Goal: Information Seeking & Learning: Learn about a topic

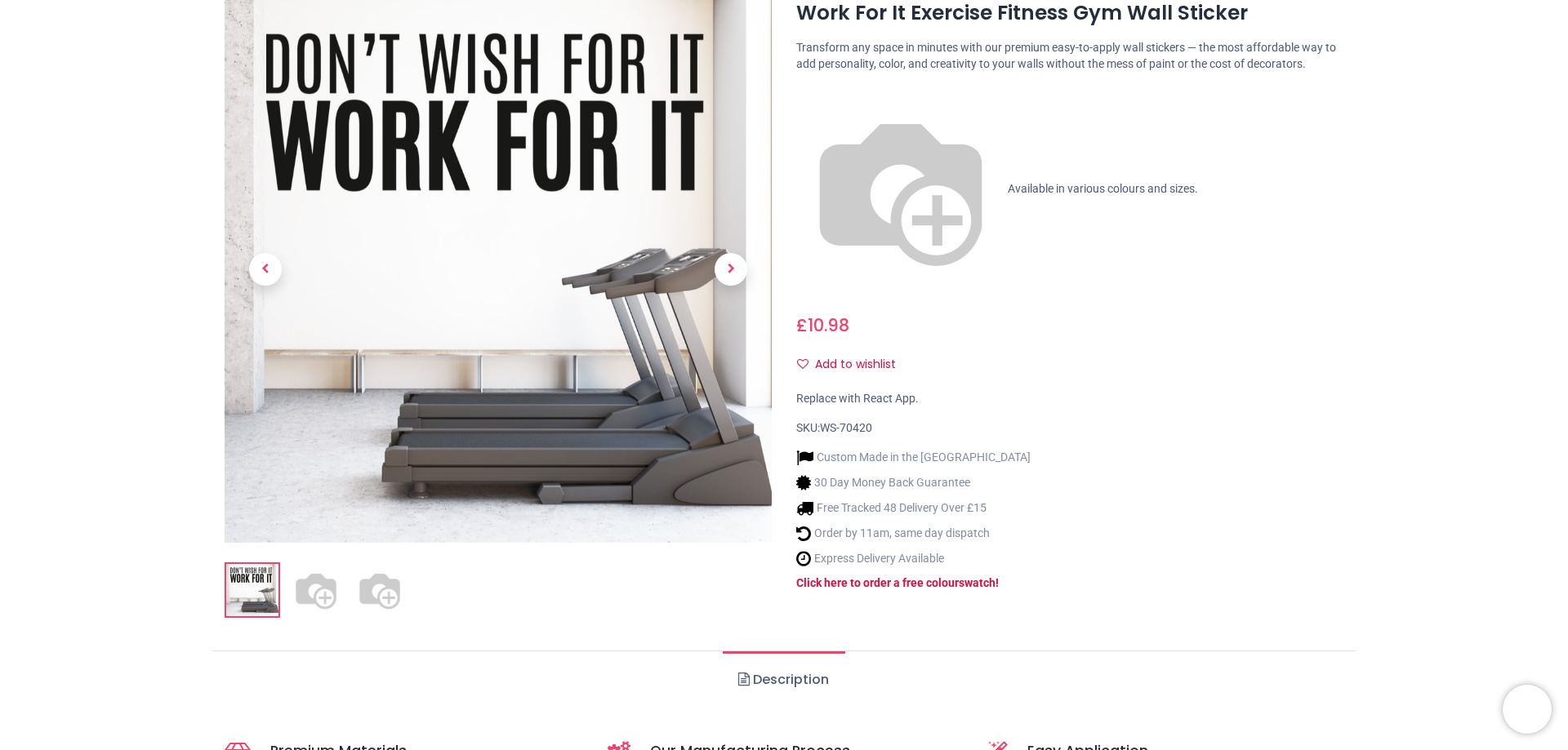
scroll to position [82, 0]
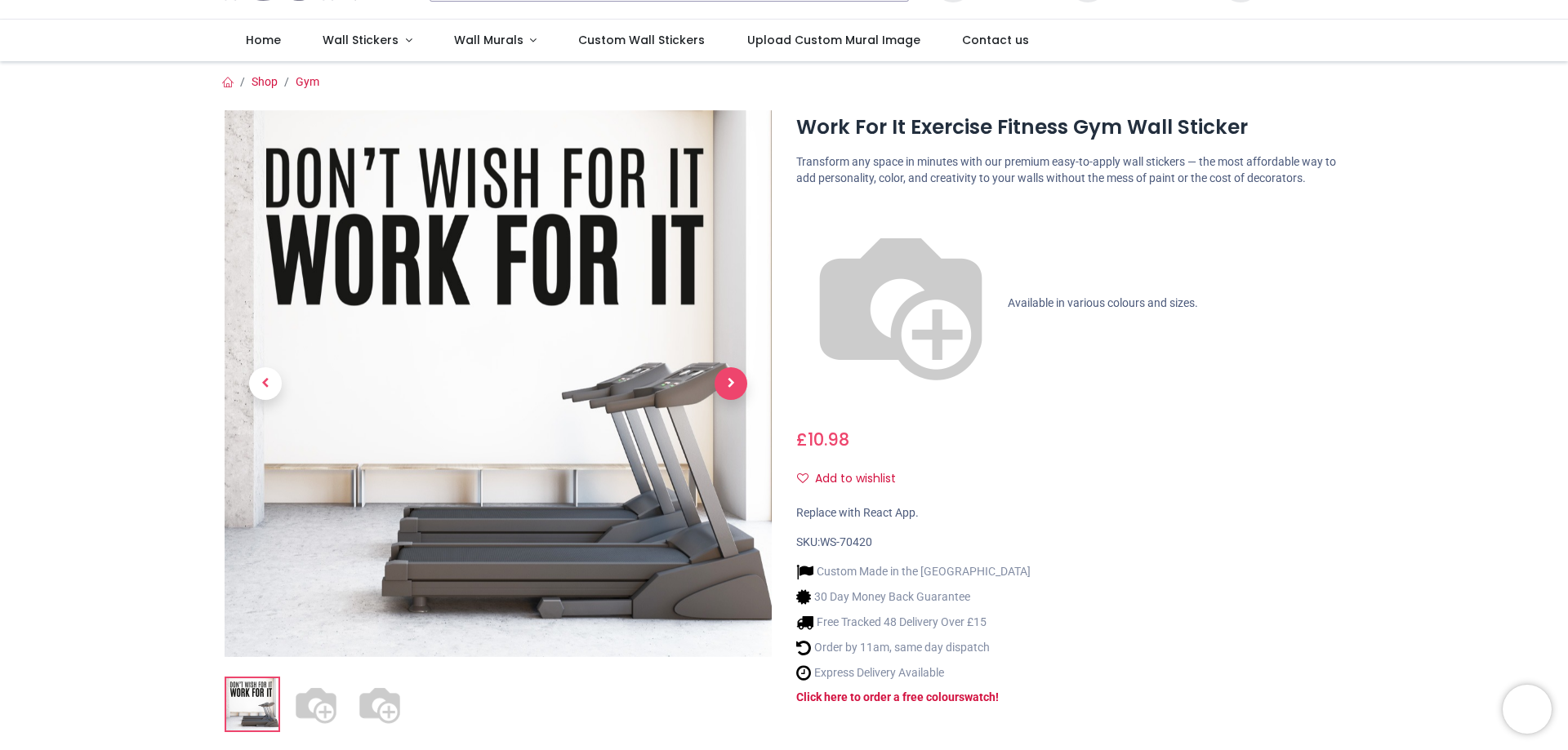
click at [739, 378] on span "Next" at bounding box center [731, 384] width 33 height 33
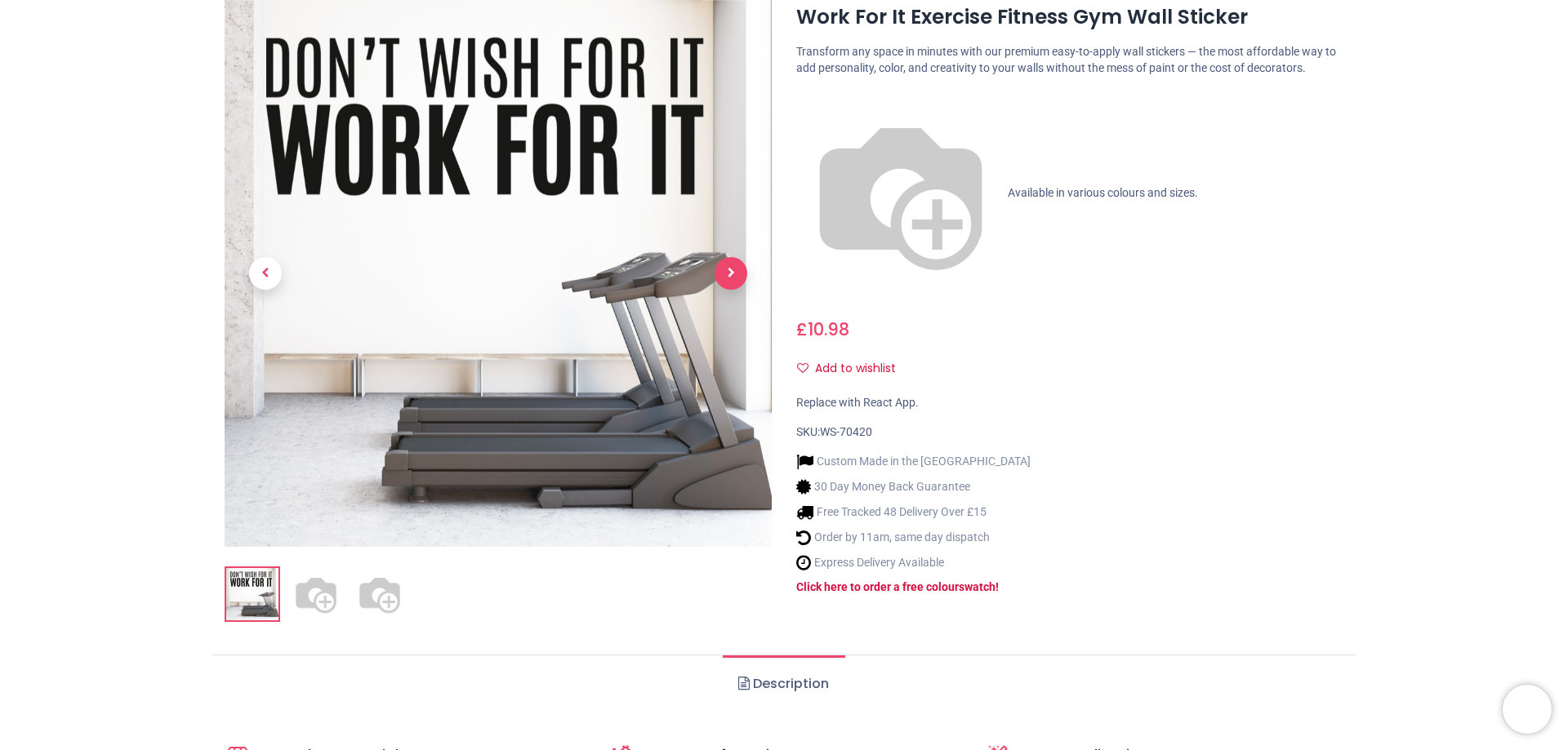
click at [739, 378] on link at bounding box center [731, 273] width 82 height 383
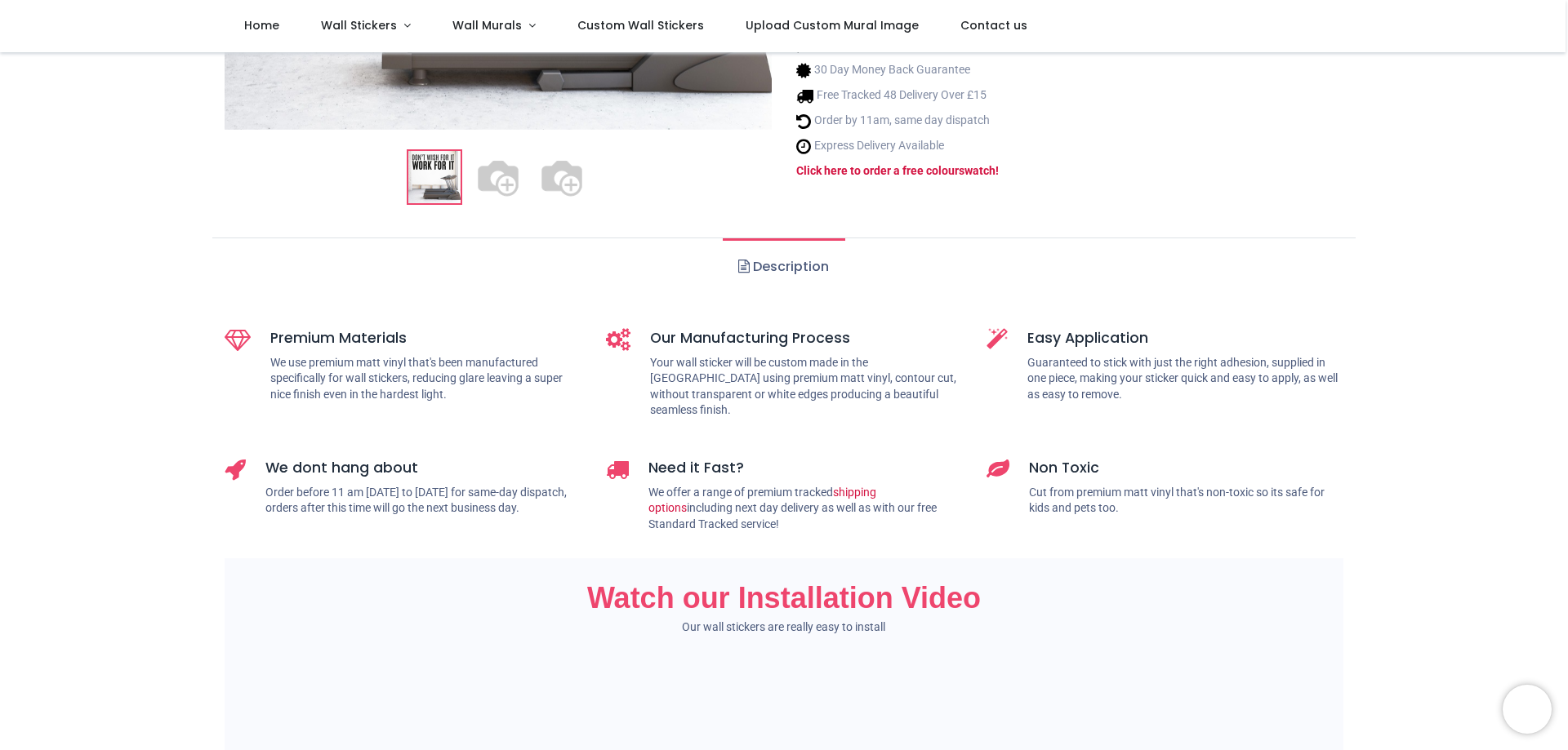
click at [801, 268] on link "Description" at bounding box center [784, 267] width 122 height 57
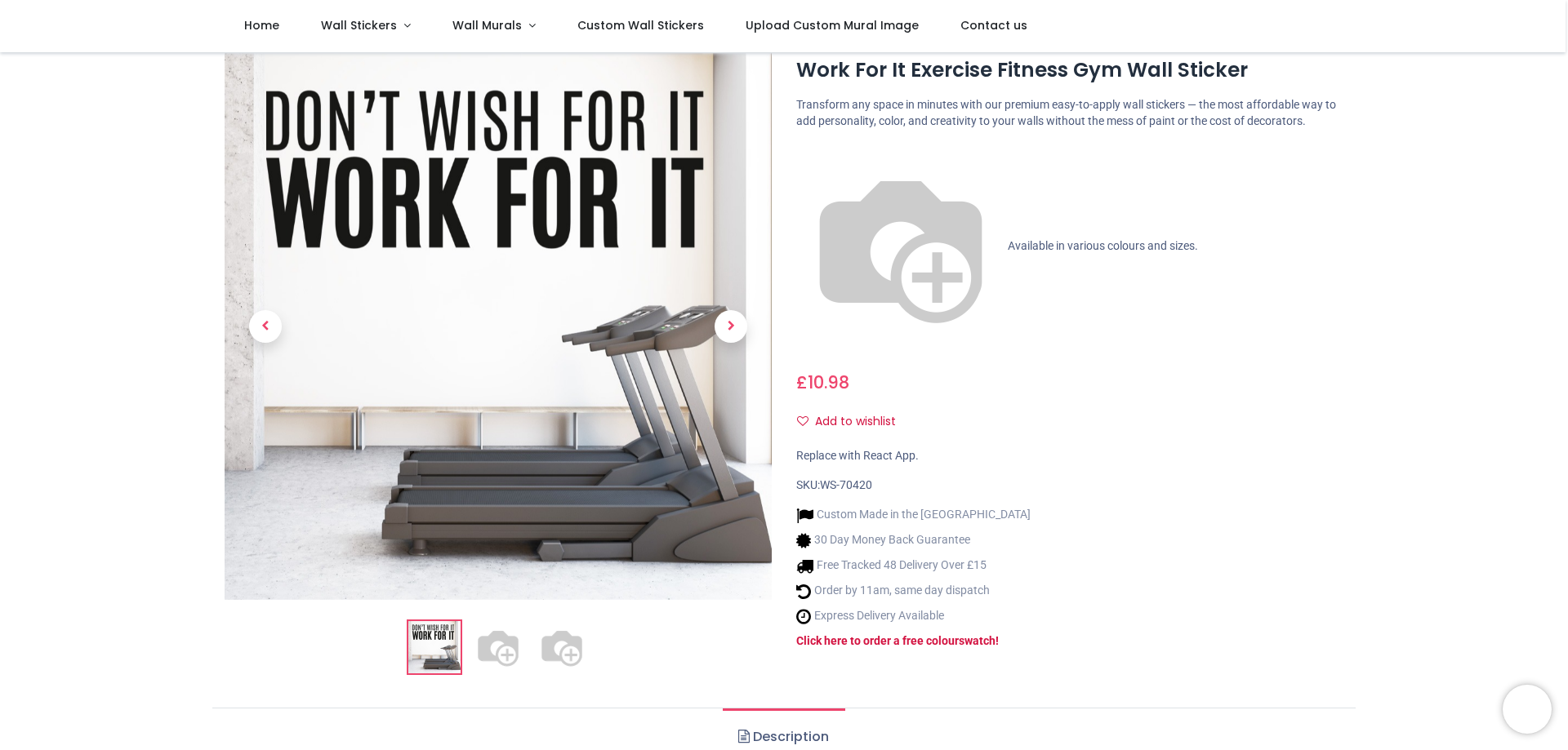
scroll to position [0, 0]
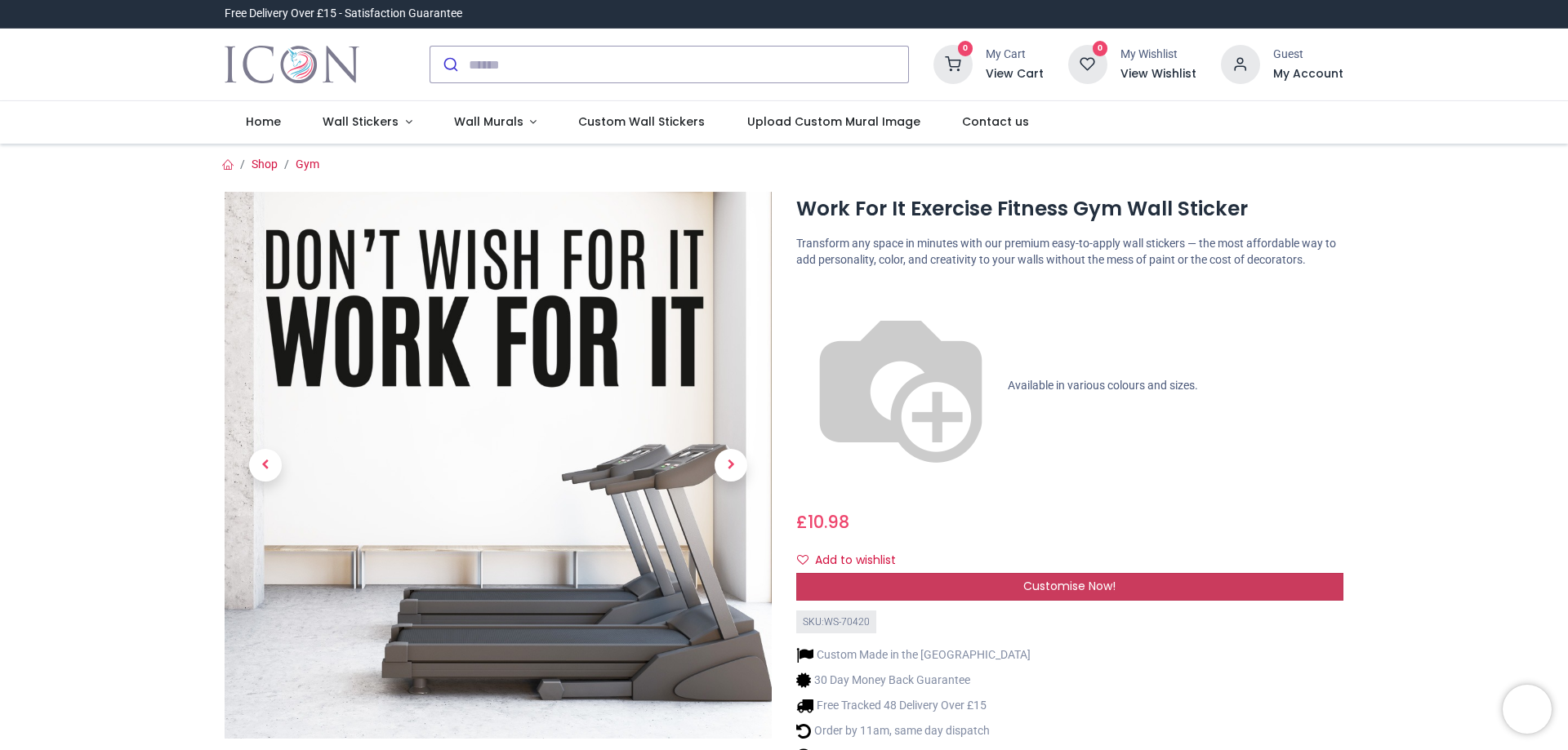
click at [1067, 578] on span "Customise Now!" at bounding box center [1070, 586] width 92 height 17
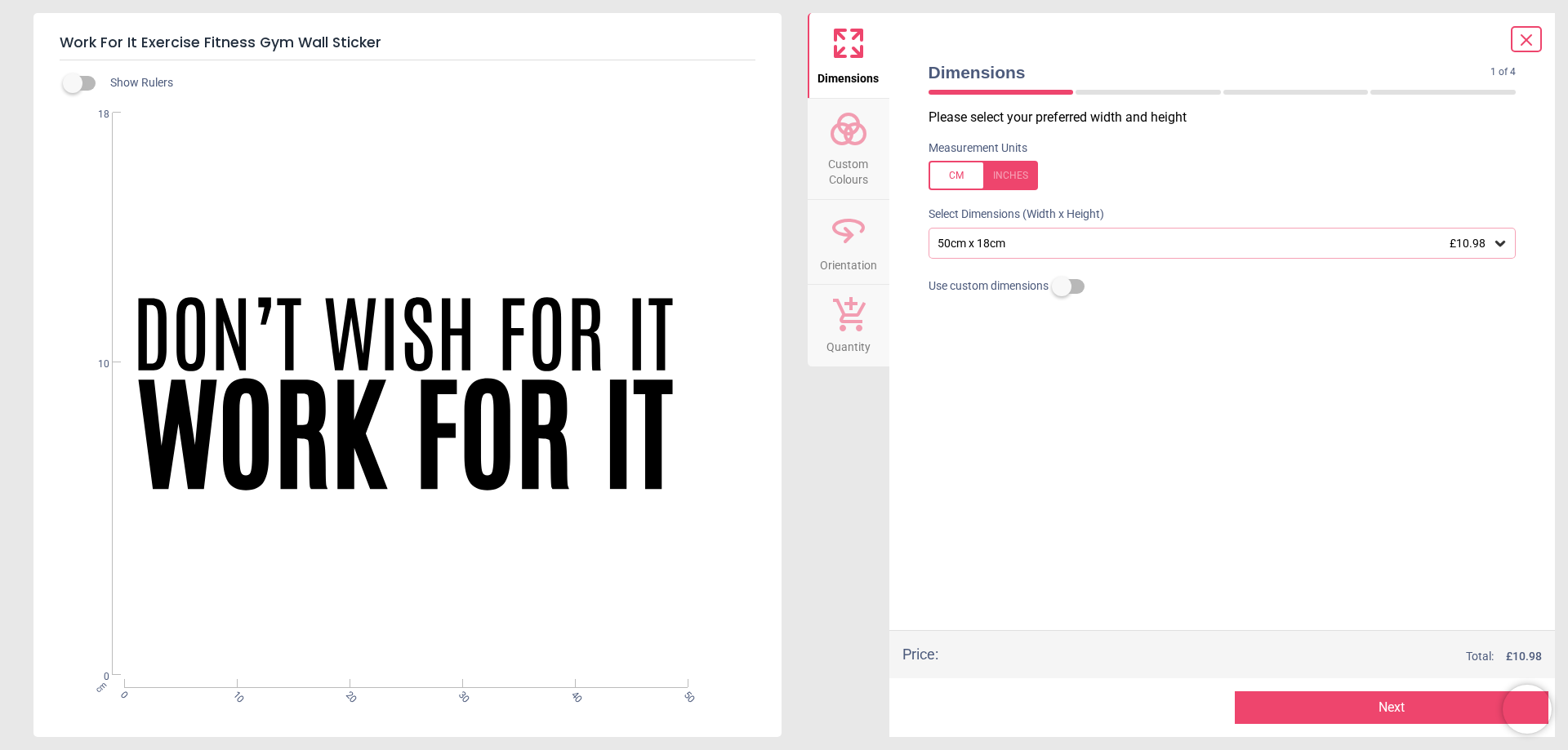
click at [1501, 246] on icon at bounding box center [1501, 244] width 10 height 6
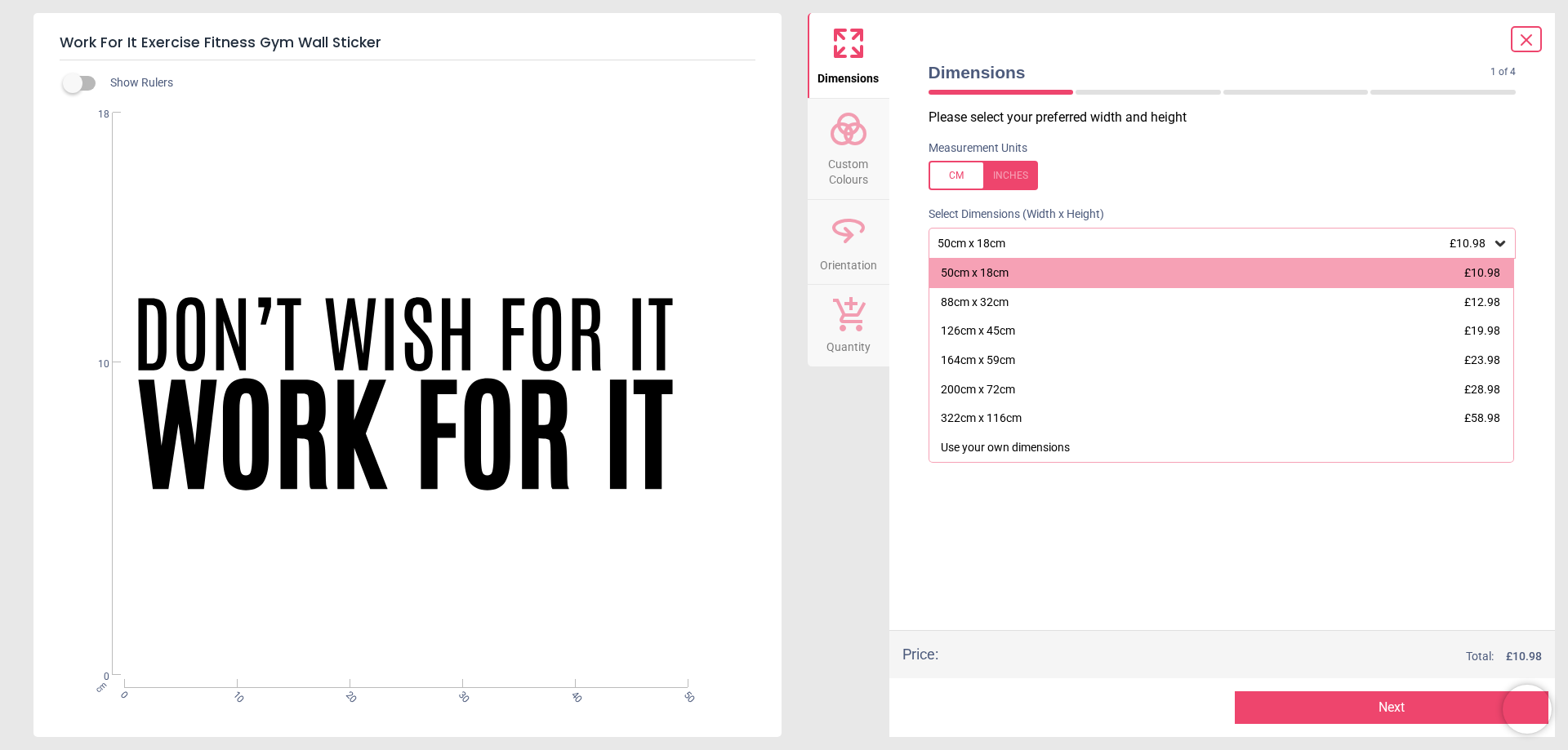
click at [1526, 38] on icon at bounding box center [1526, 40] width 19 height 19
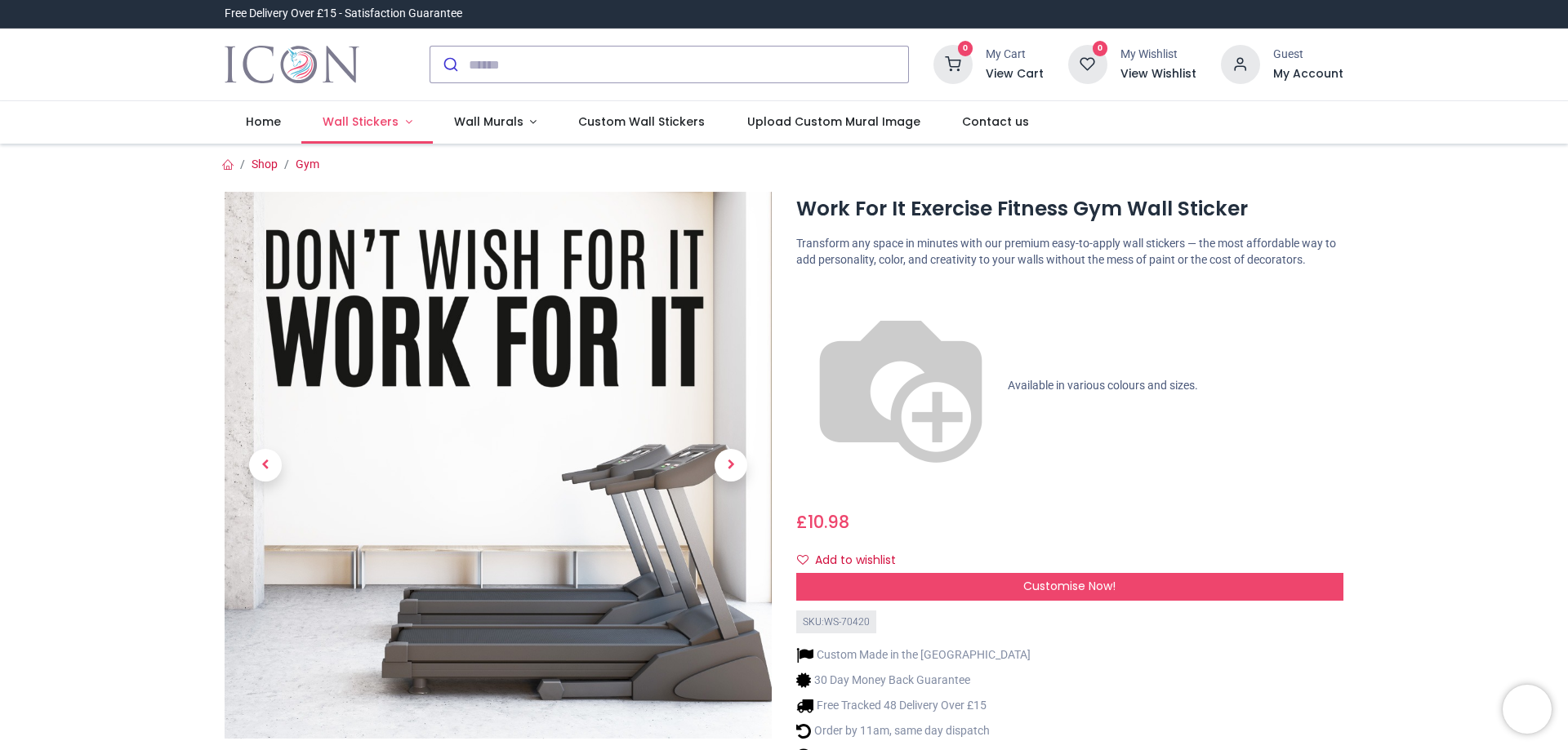
click at [404, 121] on link "Wall Stickers" at bounding box center [367, 123] width 131 height 43
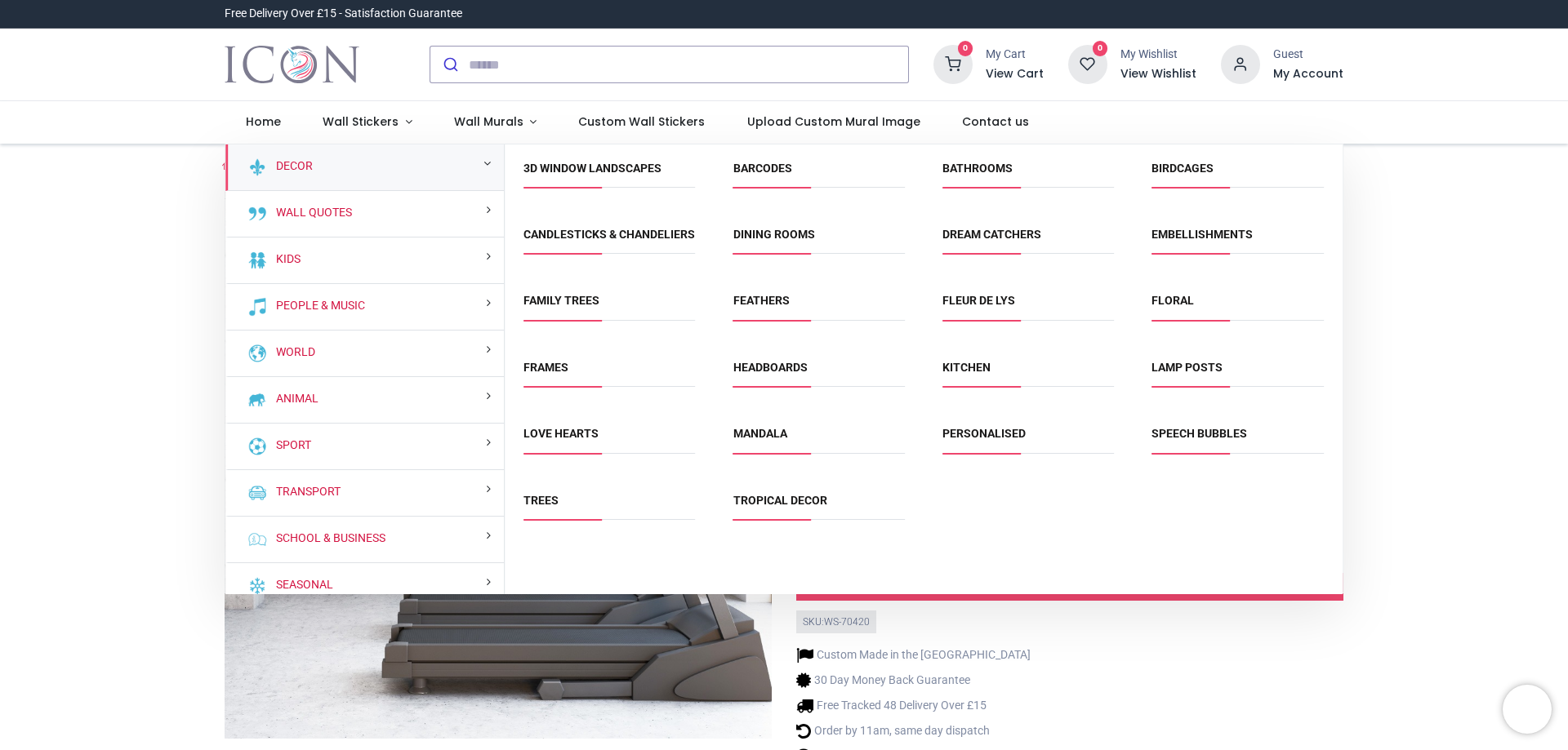
scroll to position [16, 0]
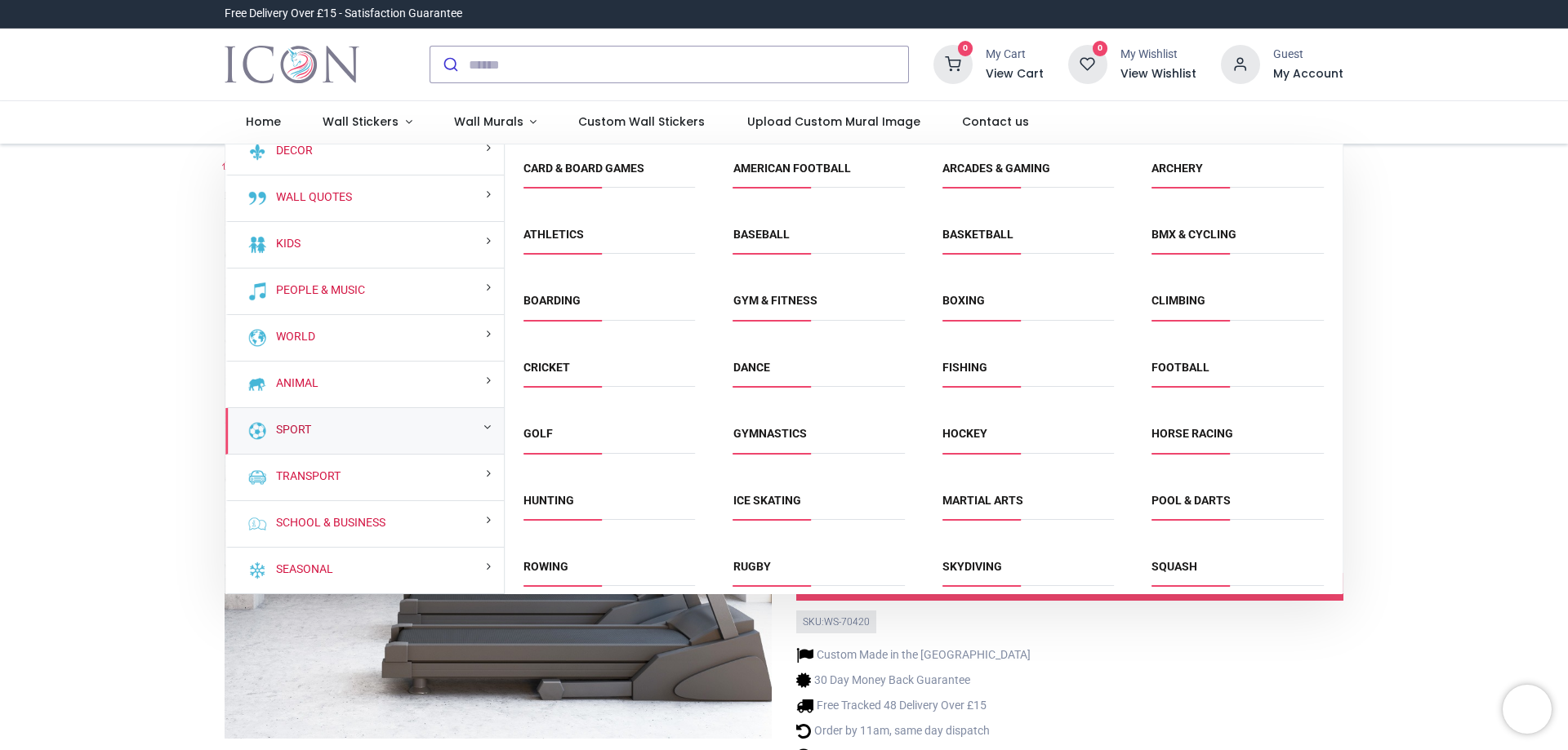
click at [276, 434] on link "Sport" at bounding box center [290, 430] width 42 height 17
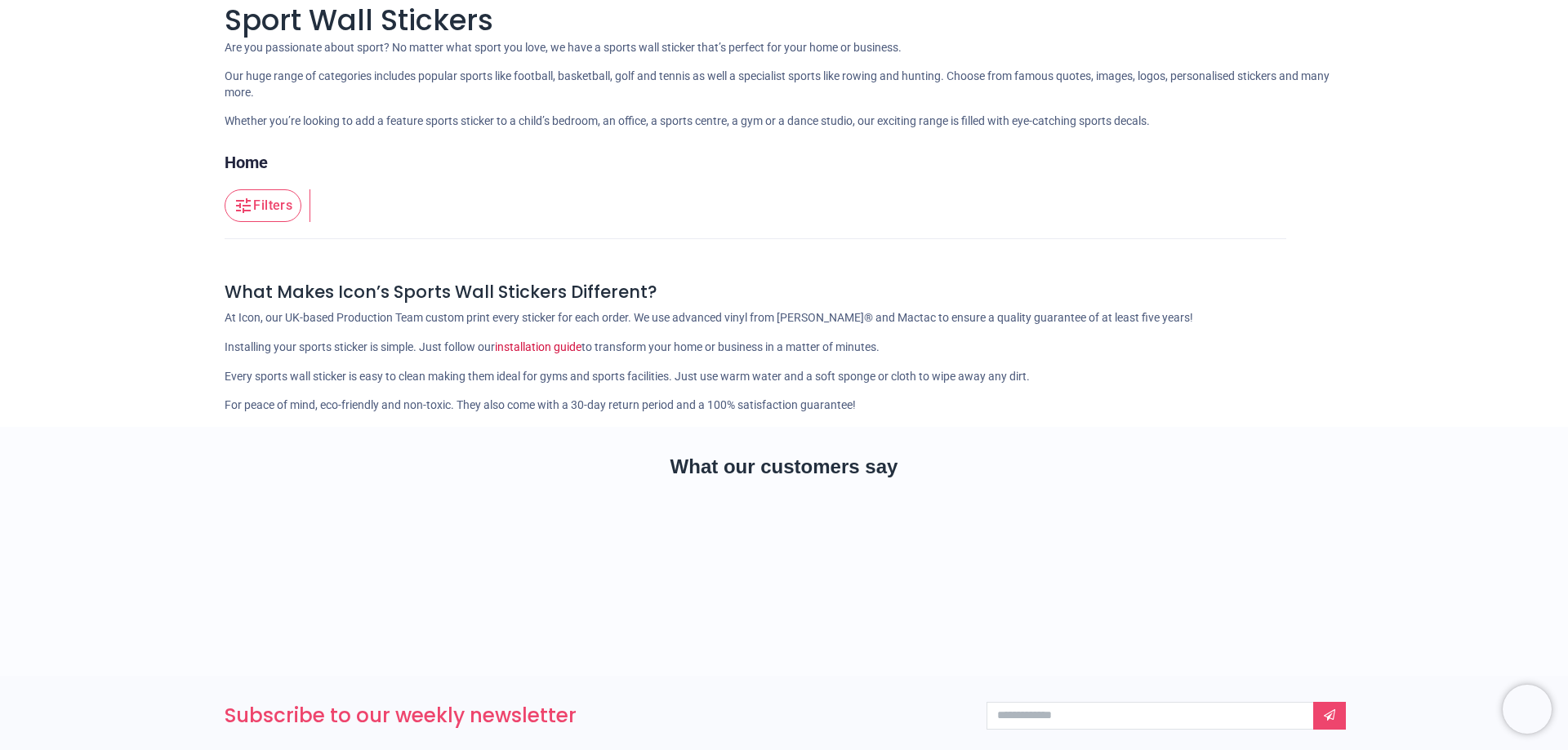
scroll to position [164, 0]
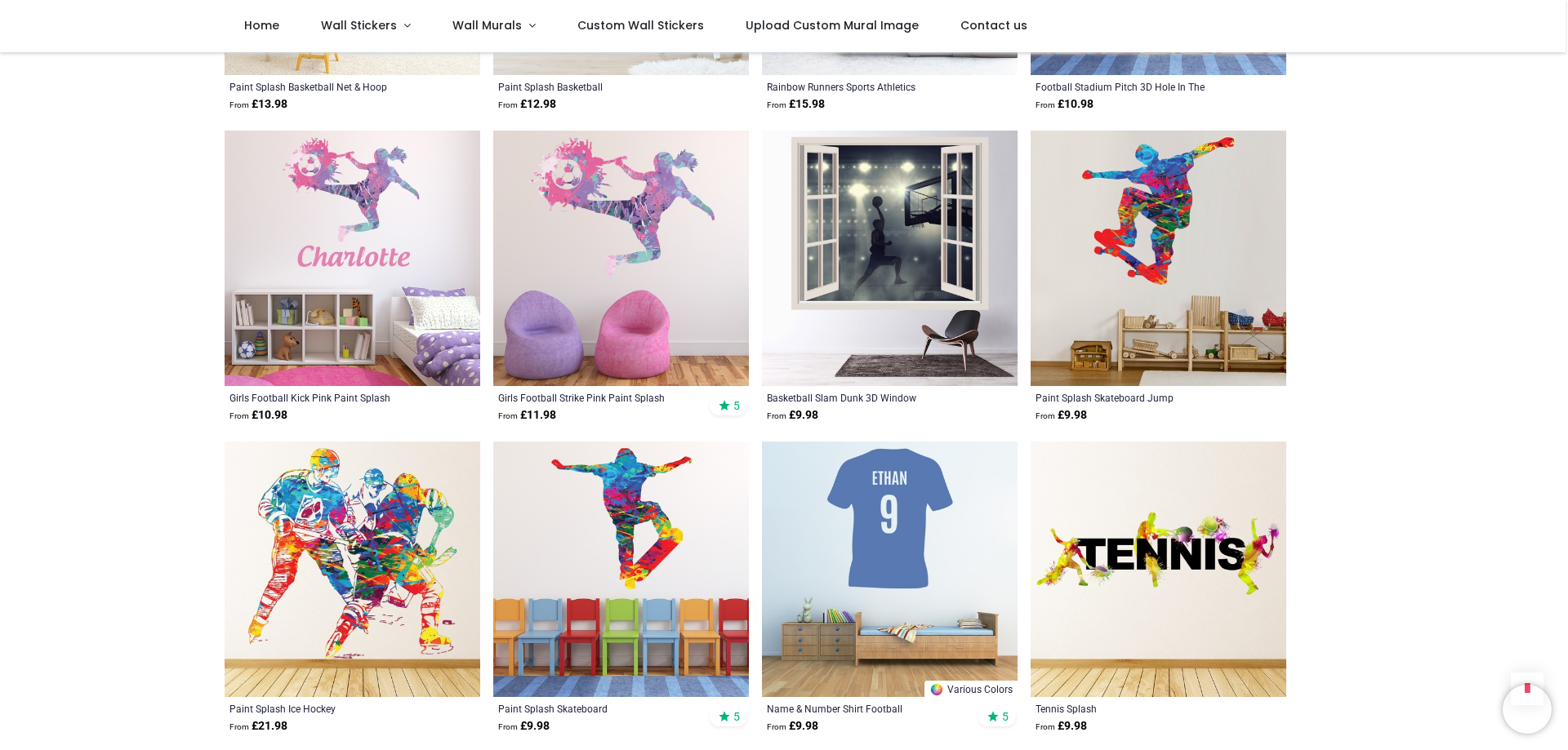
scroll to position [4001, 0]
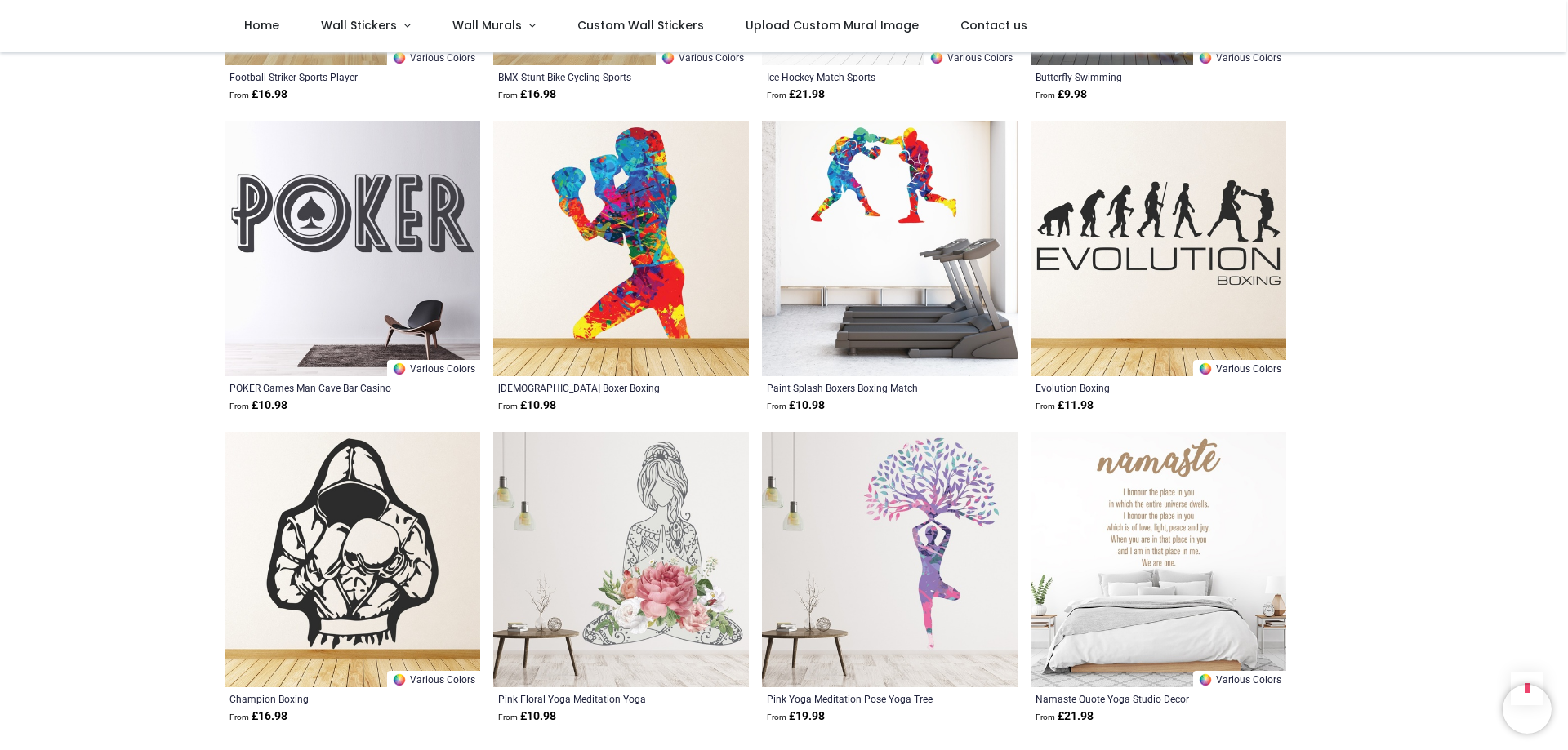
scroll to position [6287, 0]
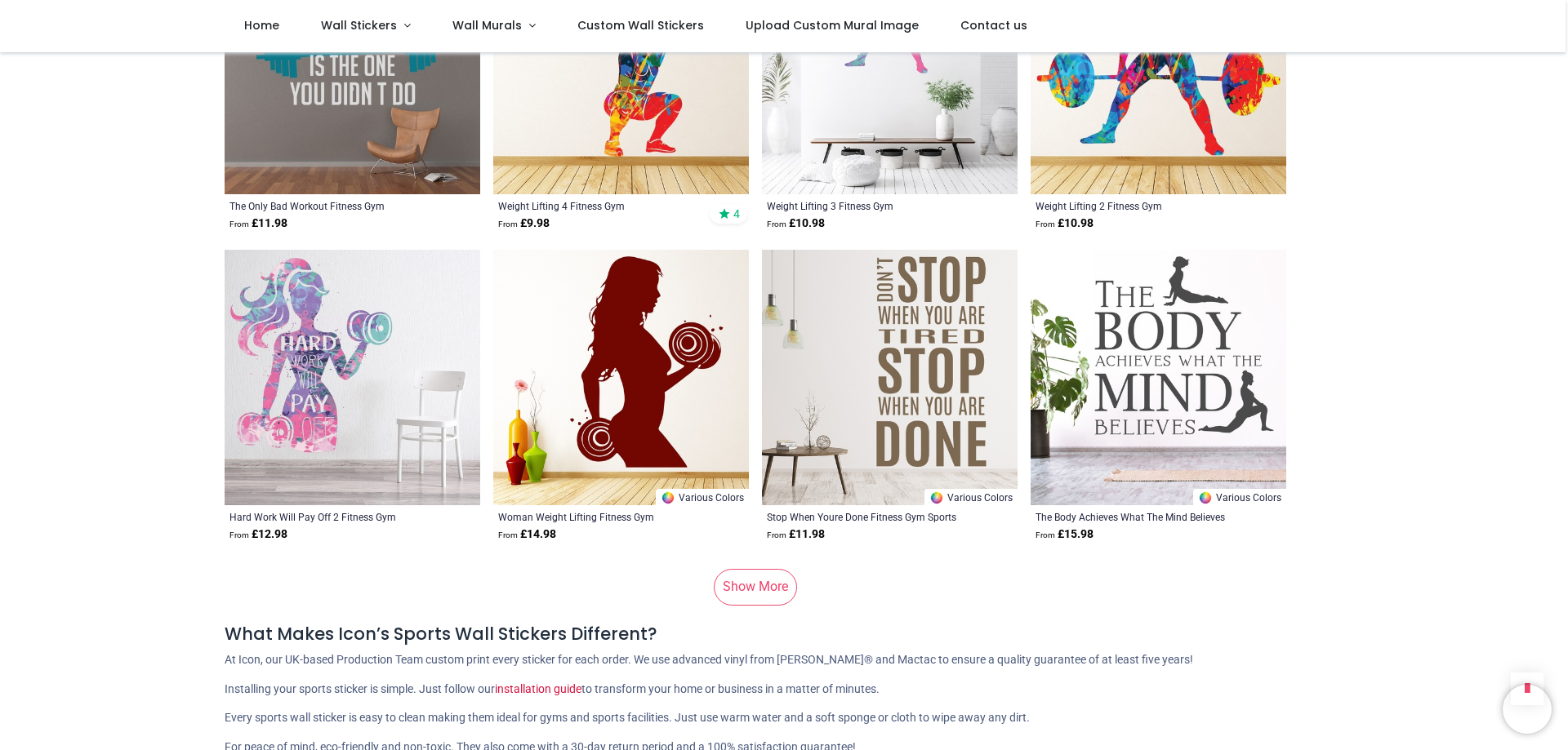
scroll to position [8654, 0]
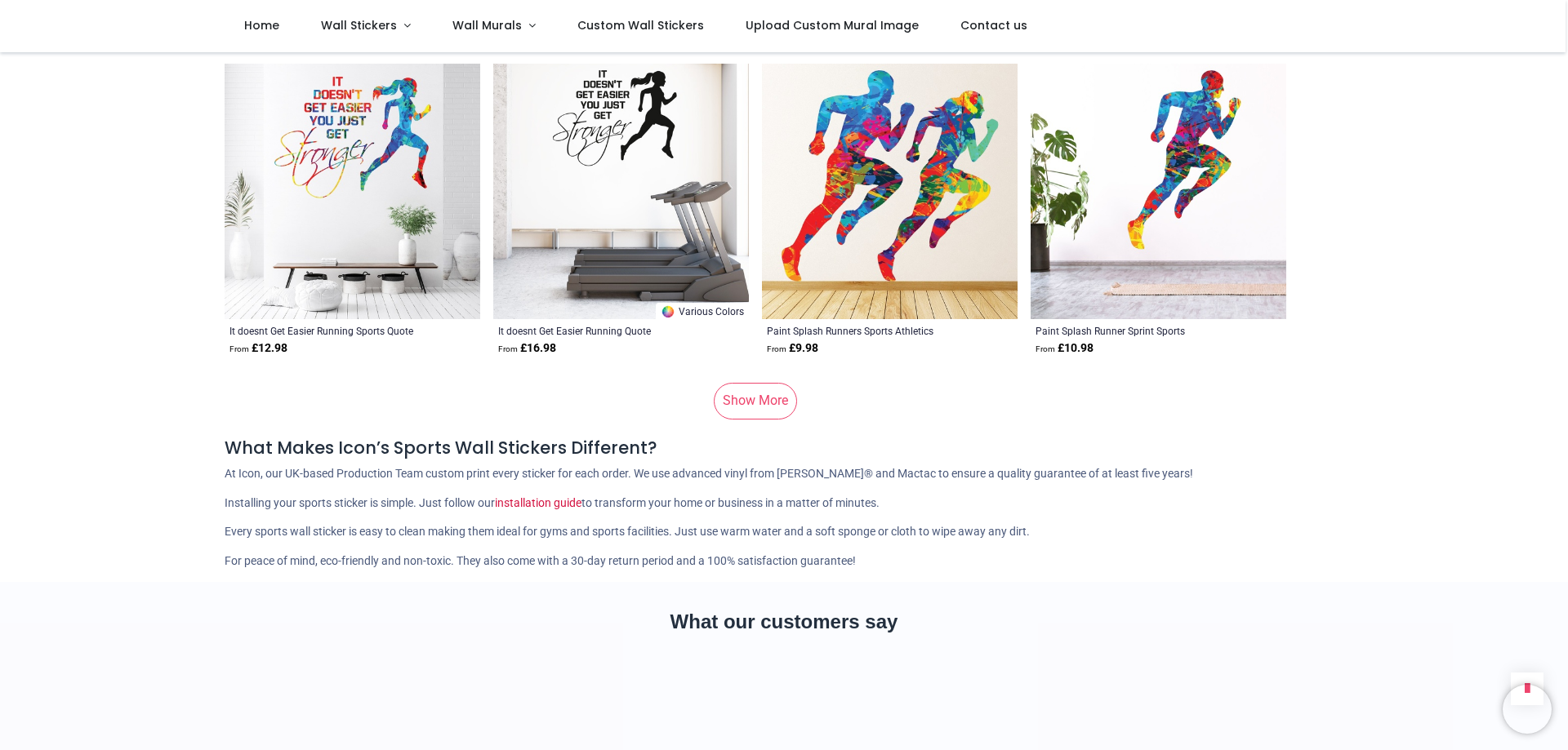
scroll to position [10858, 0]
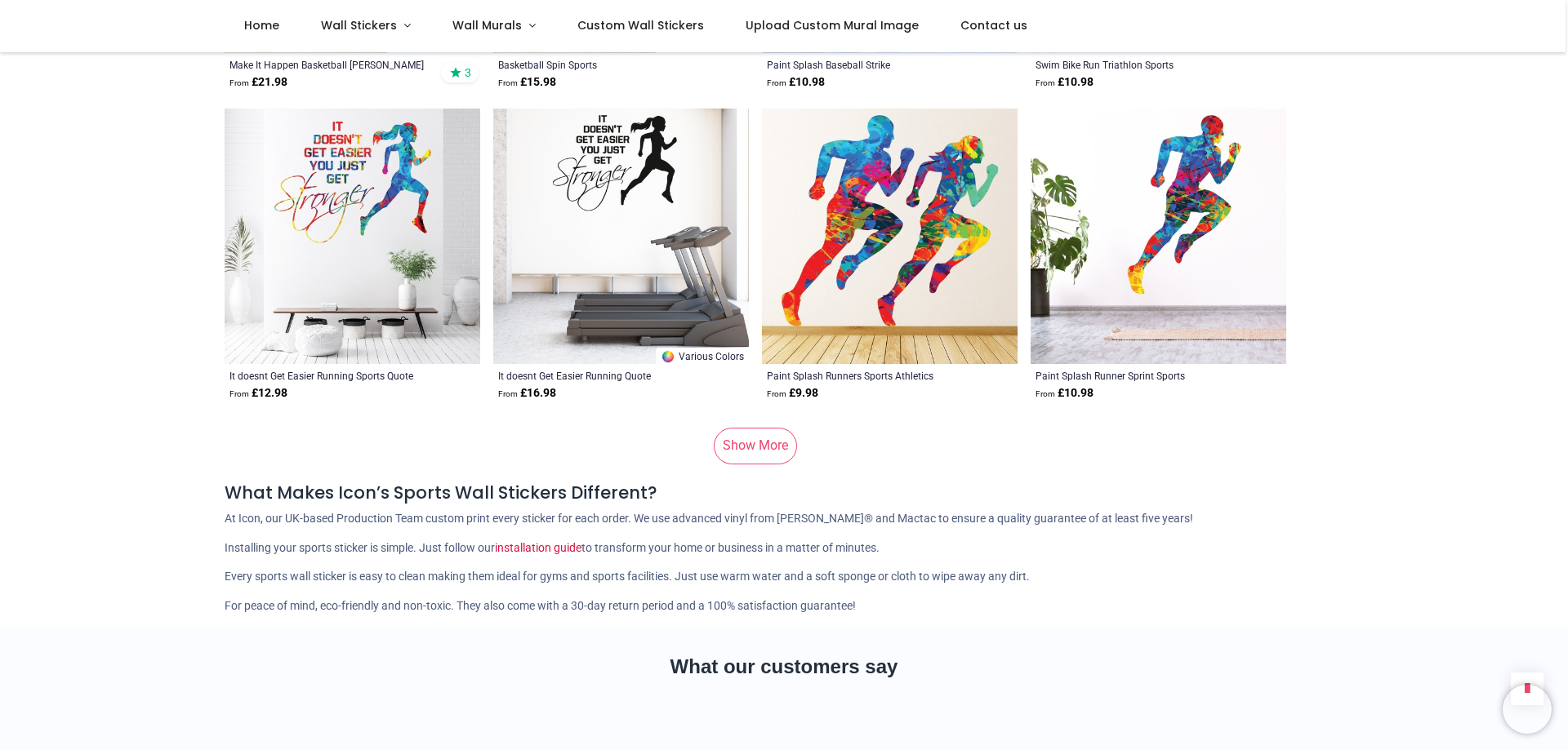
click at [739, 428] on link "Show More" at bounding box center [755, 446] width 84 height 36
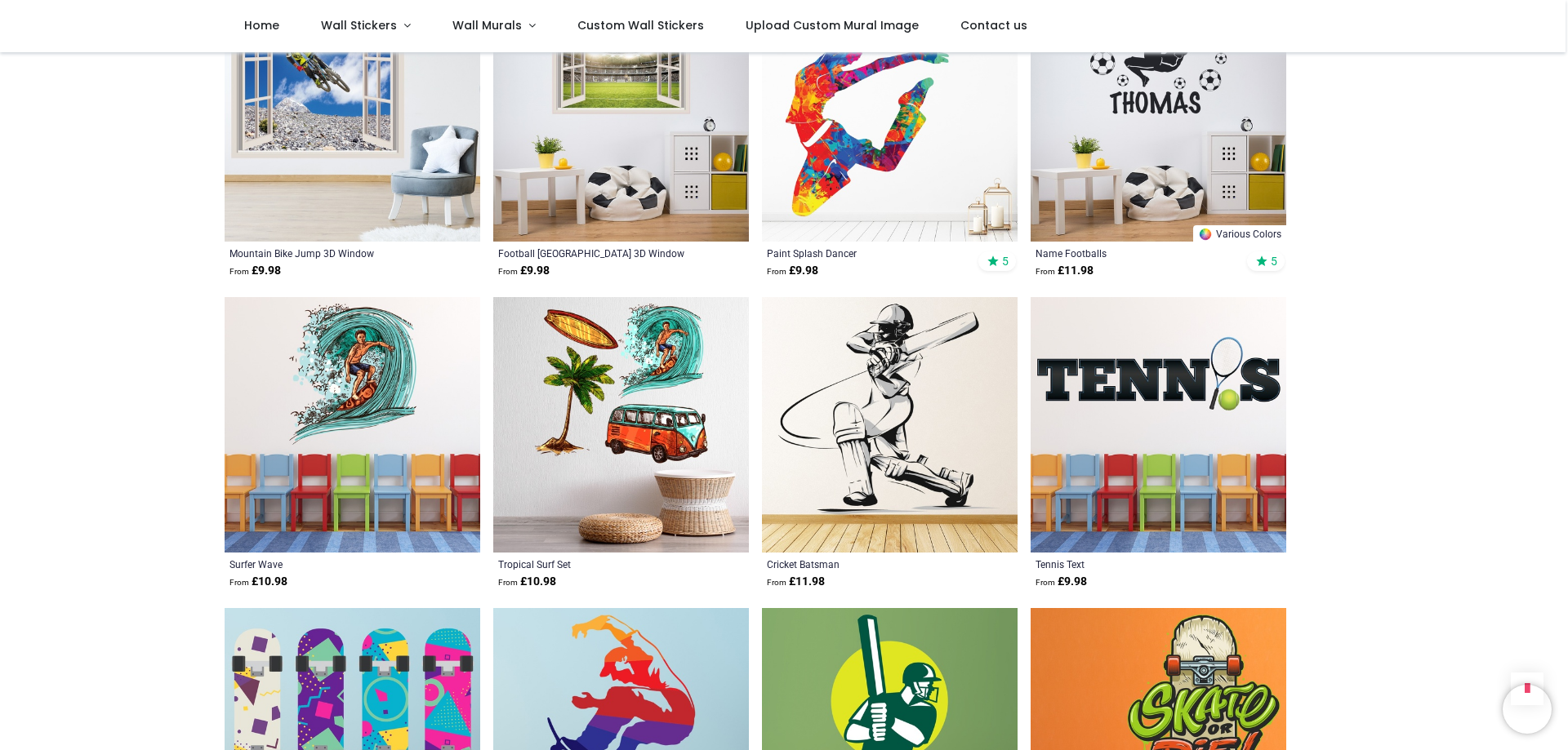
scroll to position [12246, 0]
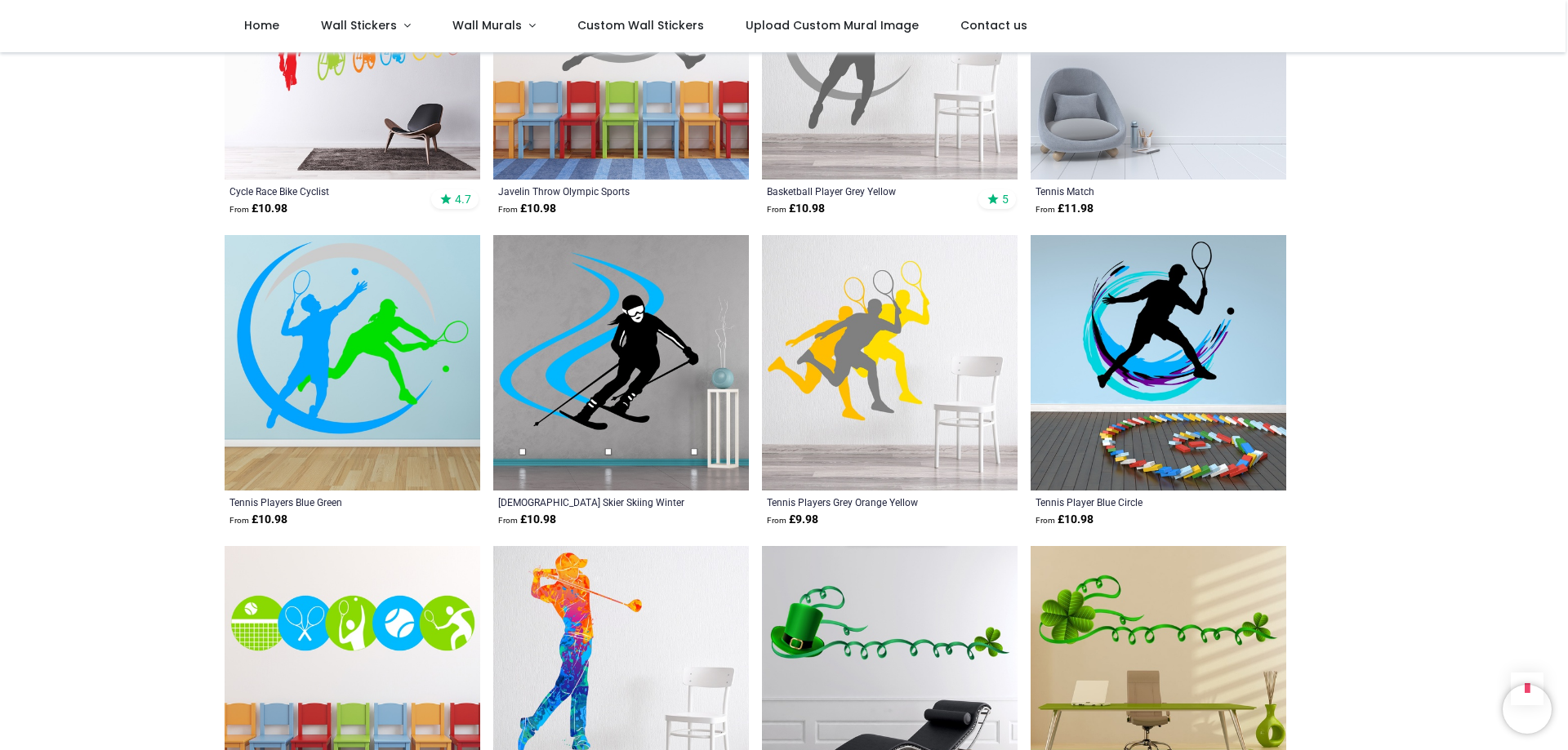
scroll to position [14940, 0]
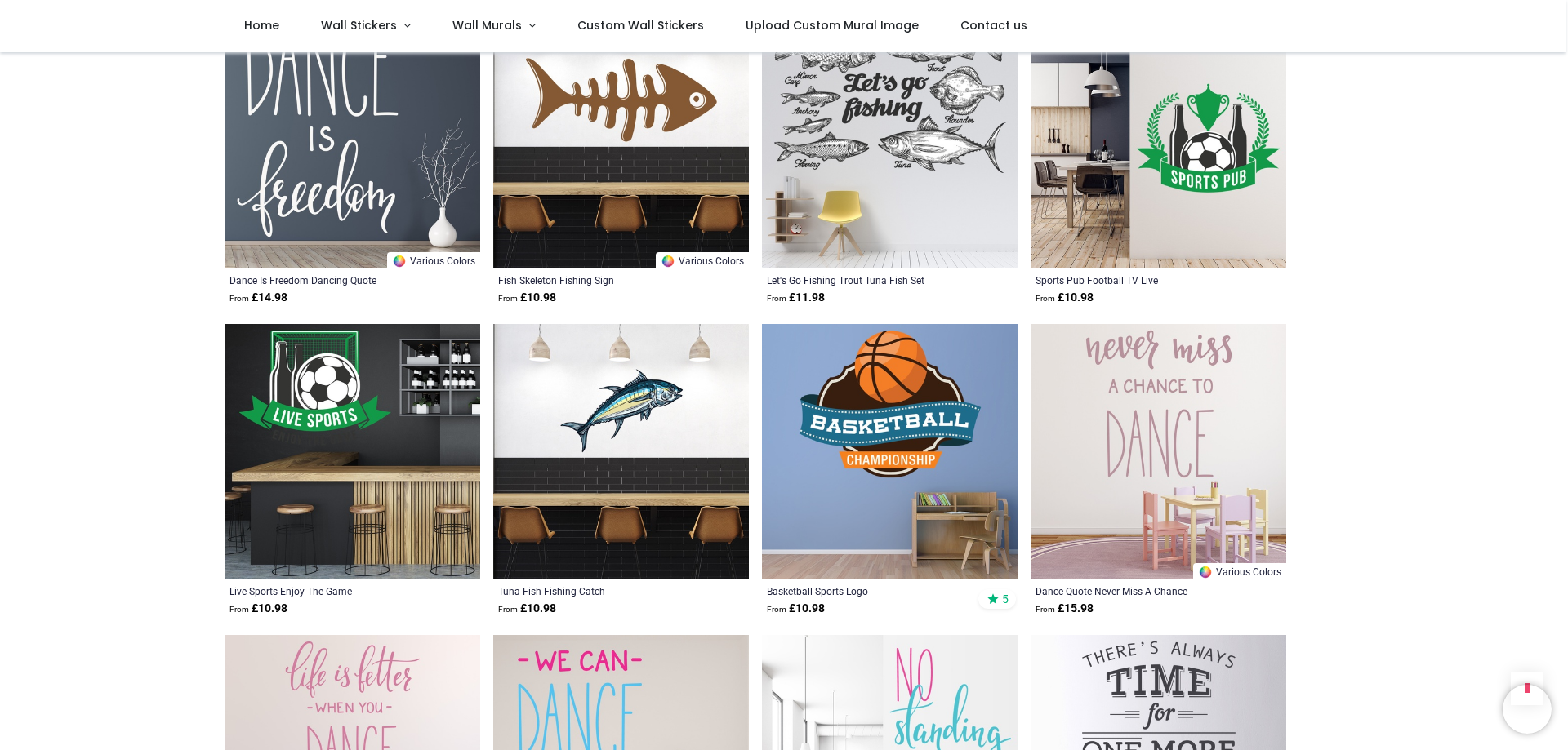
scroll to position [16246, 0]
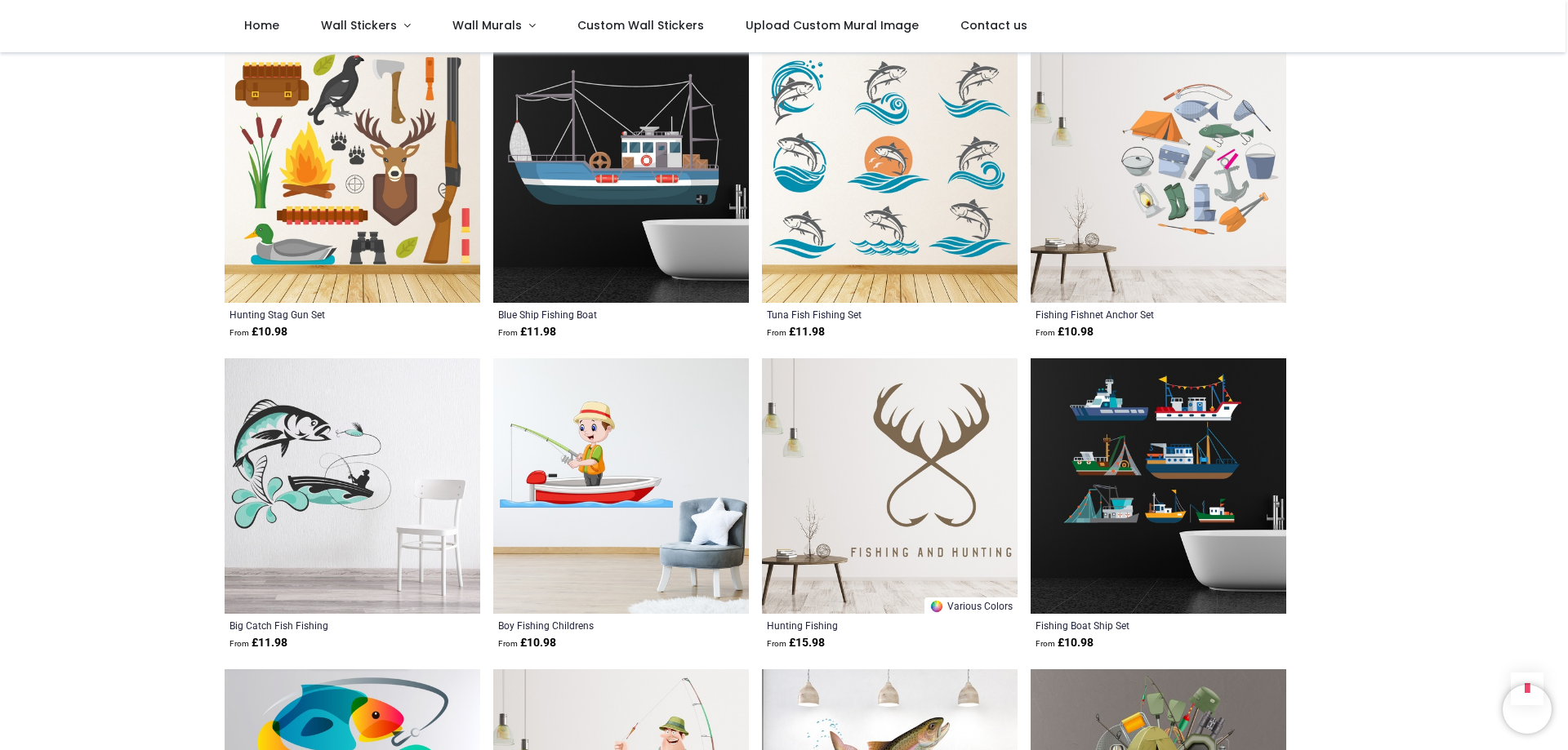
scroll to position [18613, 0]
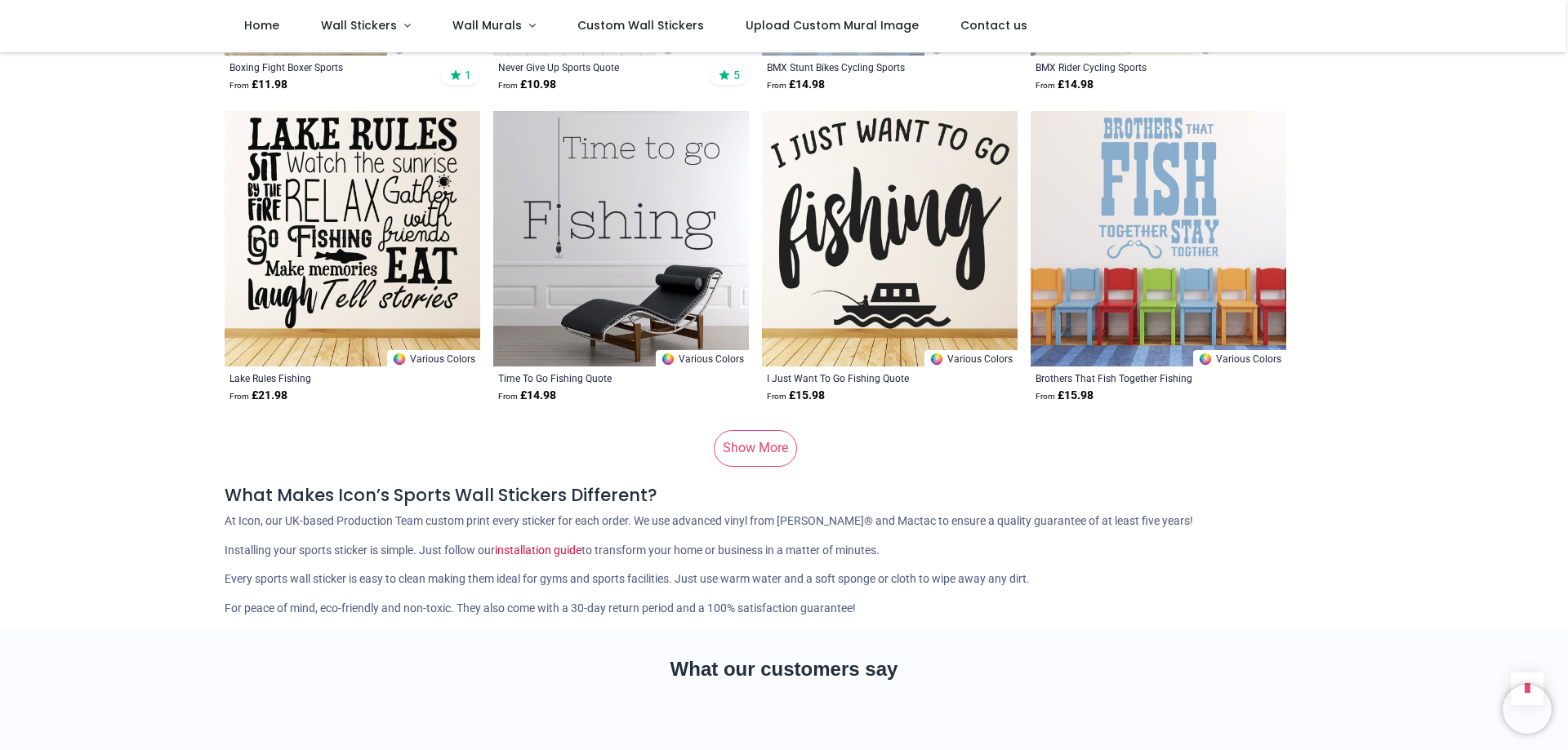
scroll to position [21747, 0]
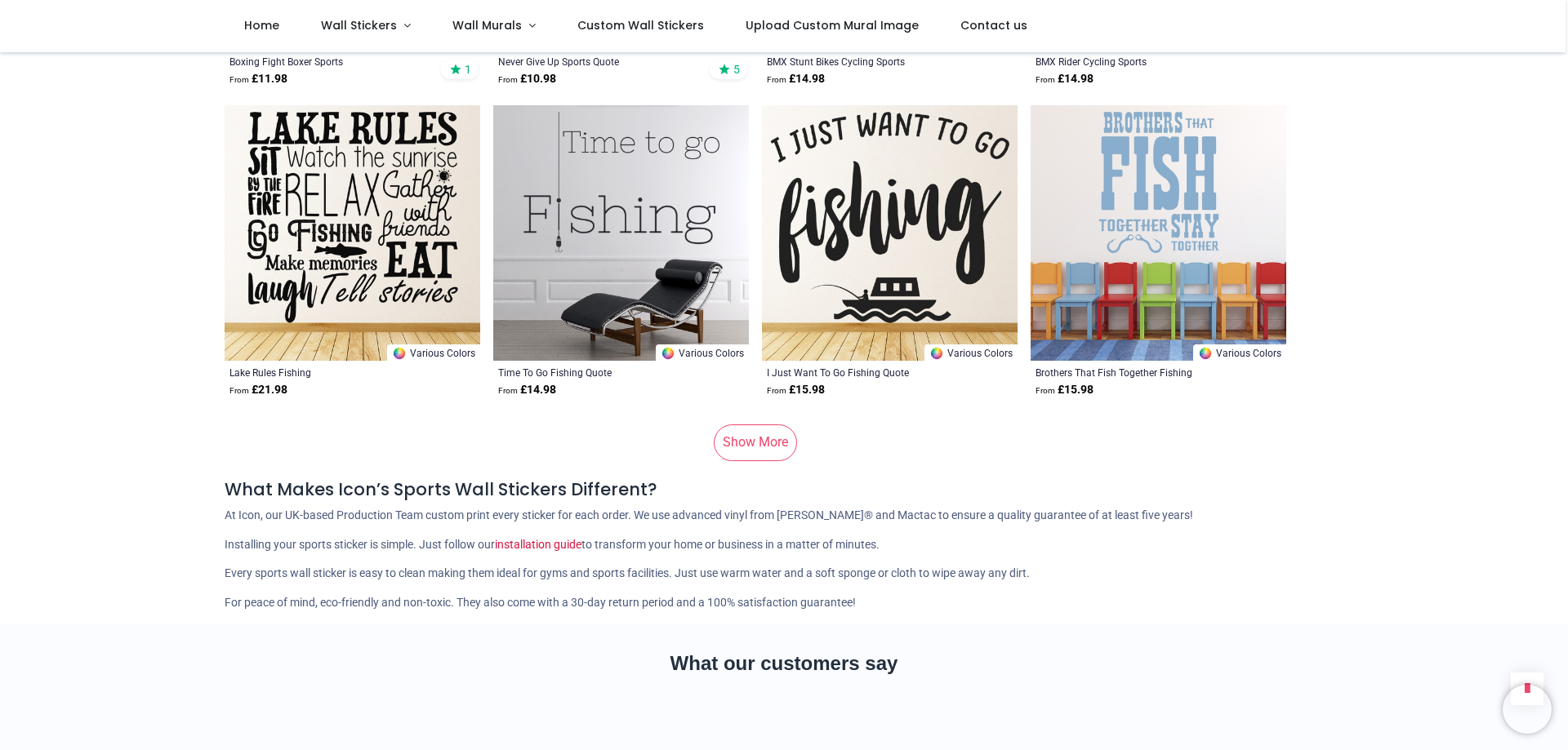
click at [746, 424] on link "Show More" at bounding box center [755, 442] width 84 height 36
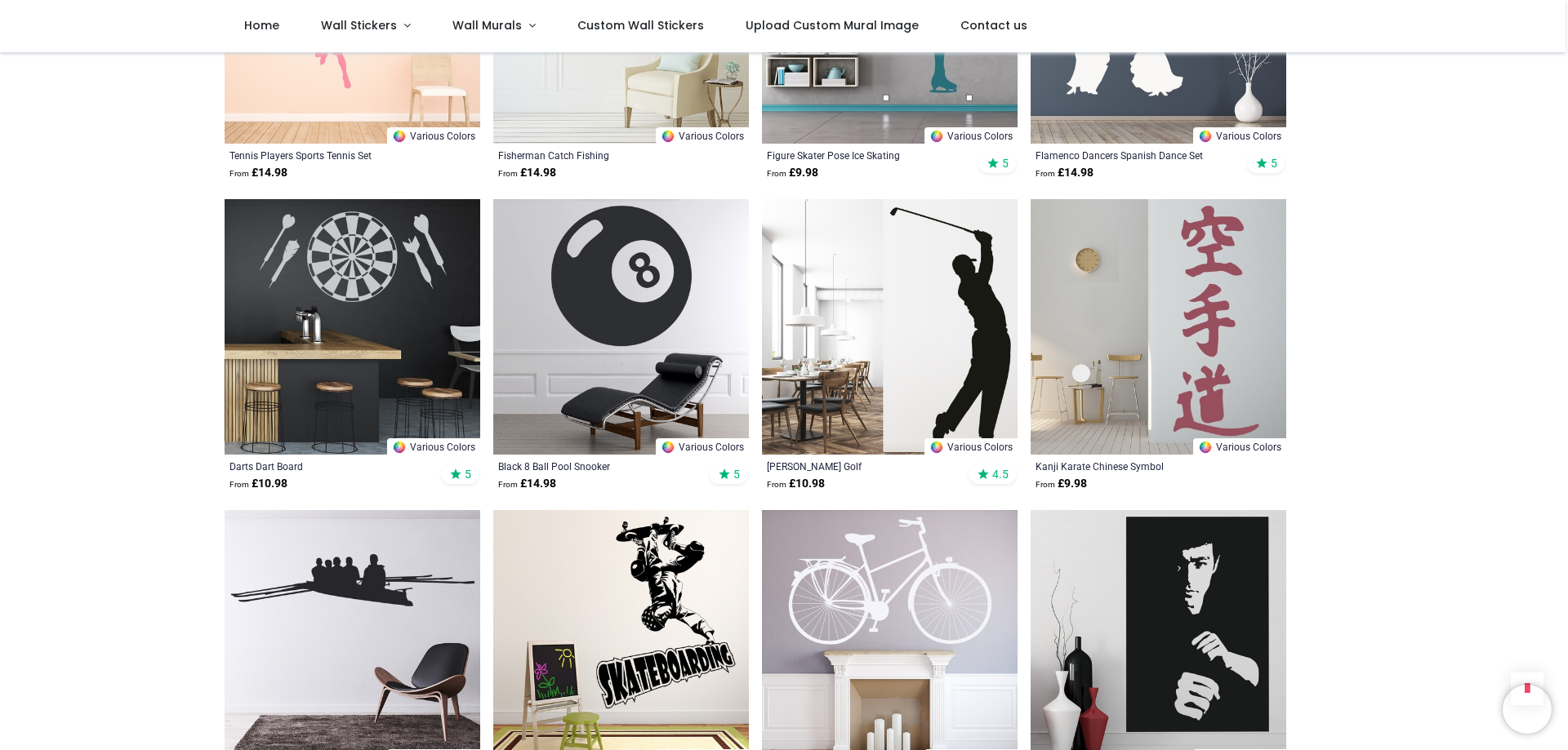
scroll to position [23543, 0]
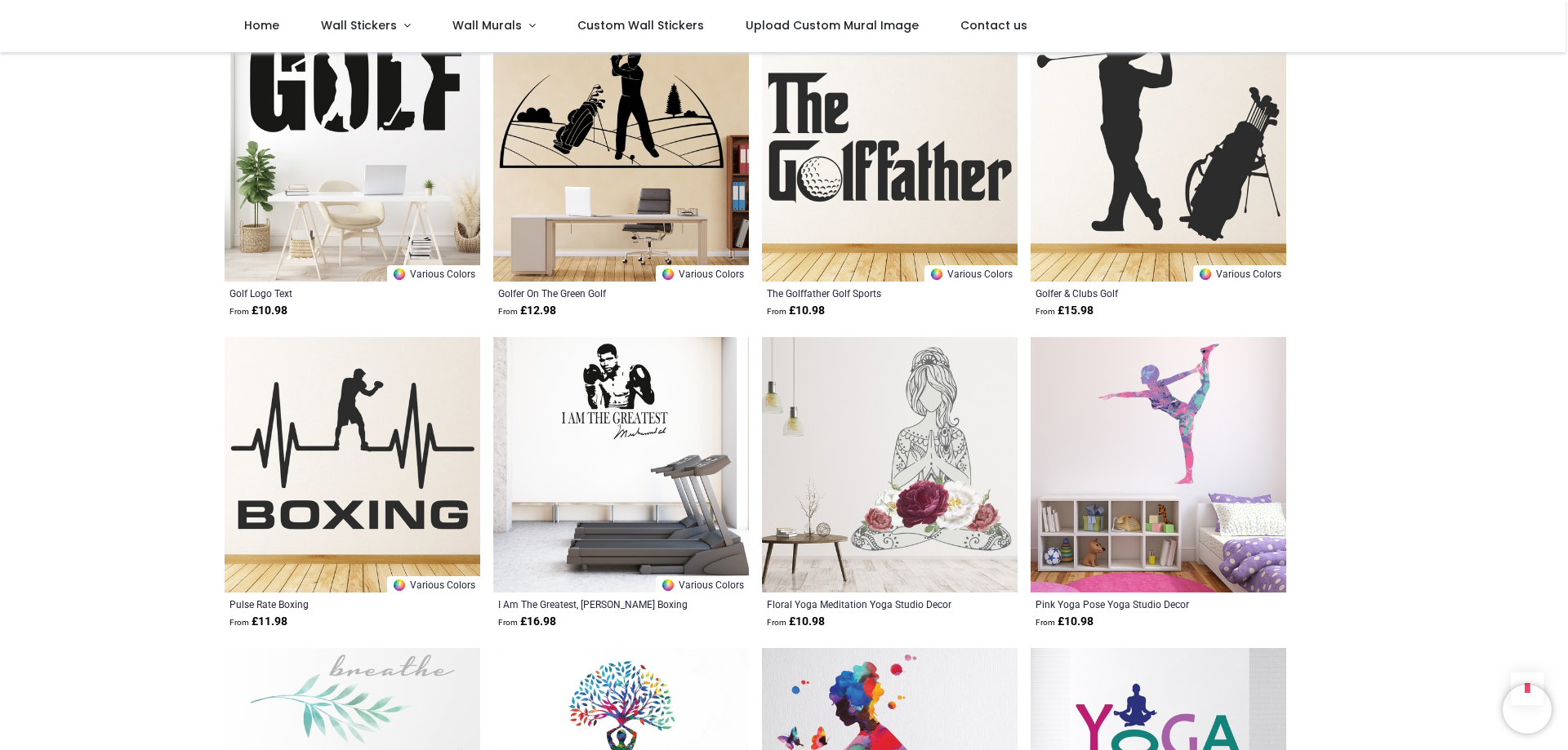
scroll to position [25747, 0]
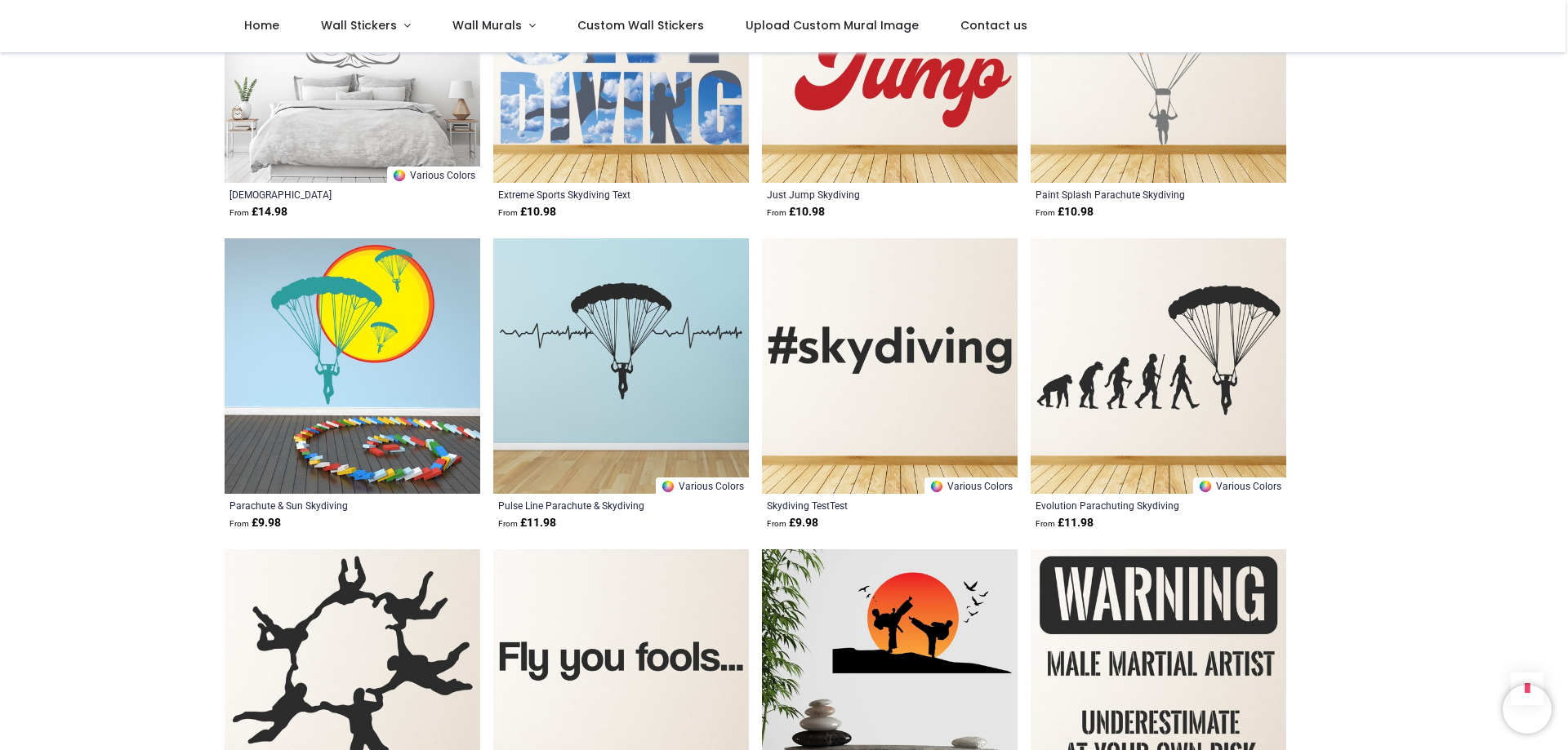
scroll to position [27543, 0]
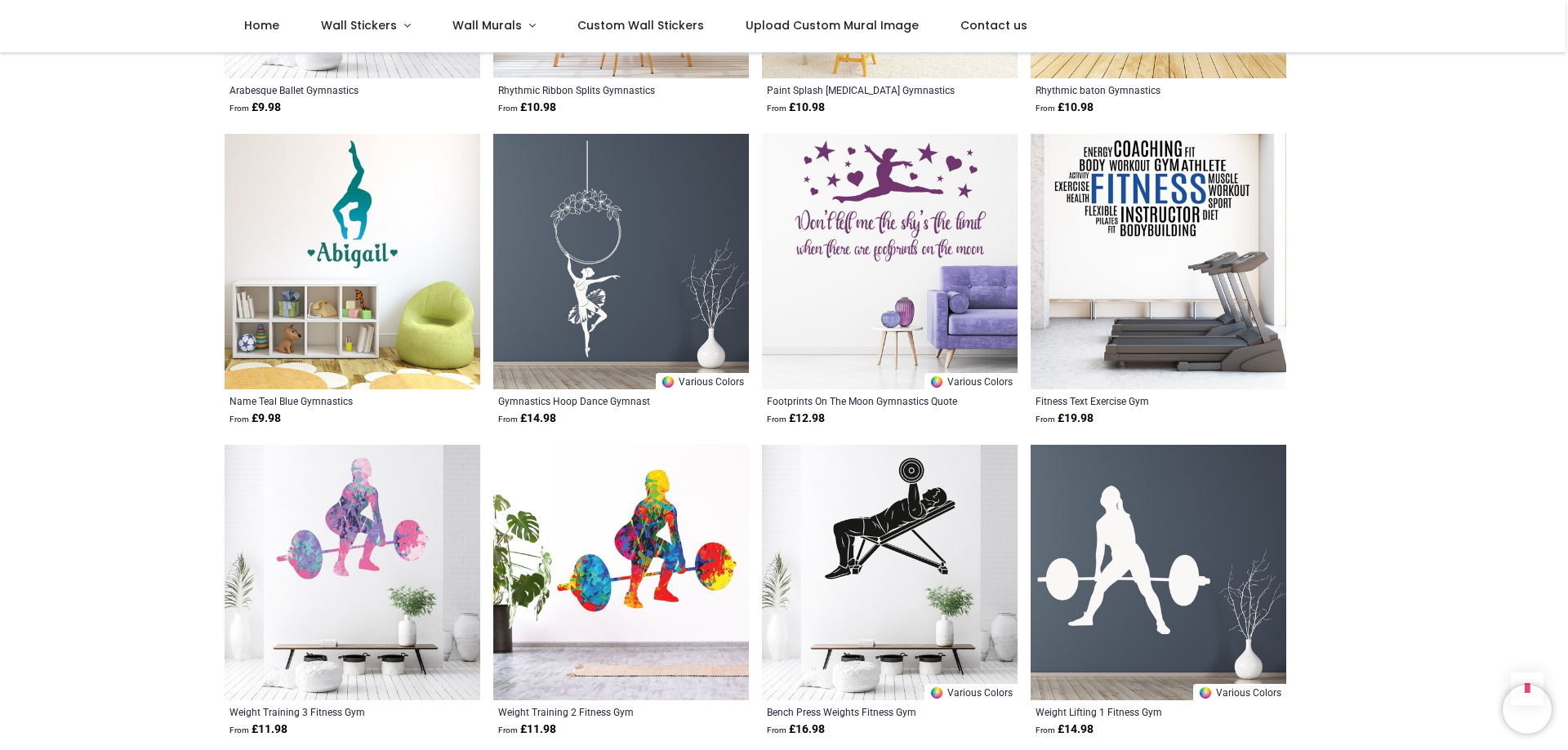
scroll to position [30074, 0]
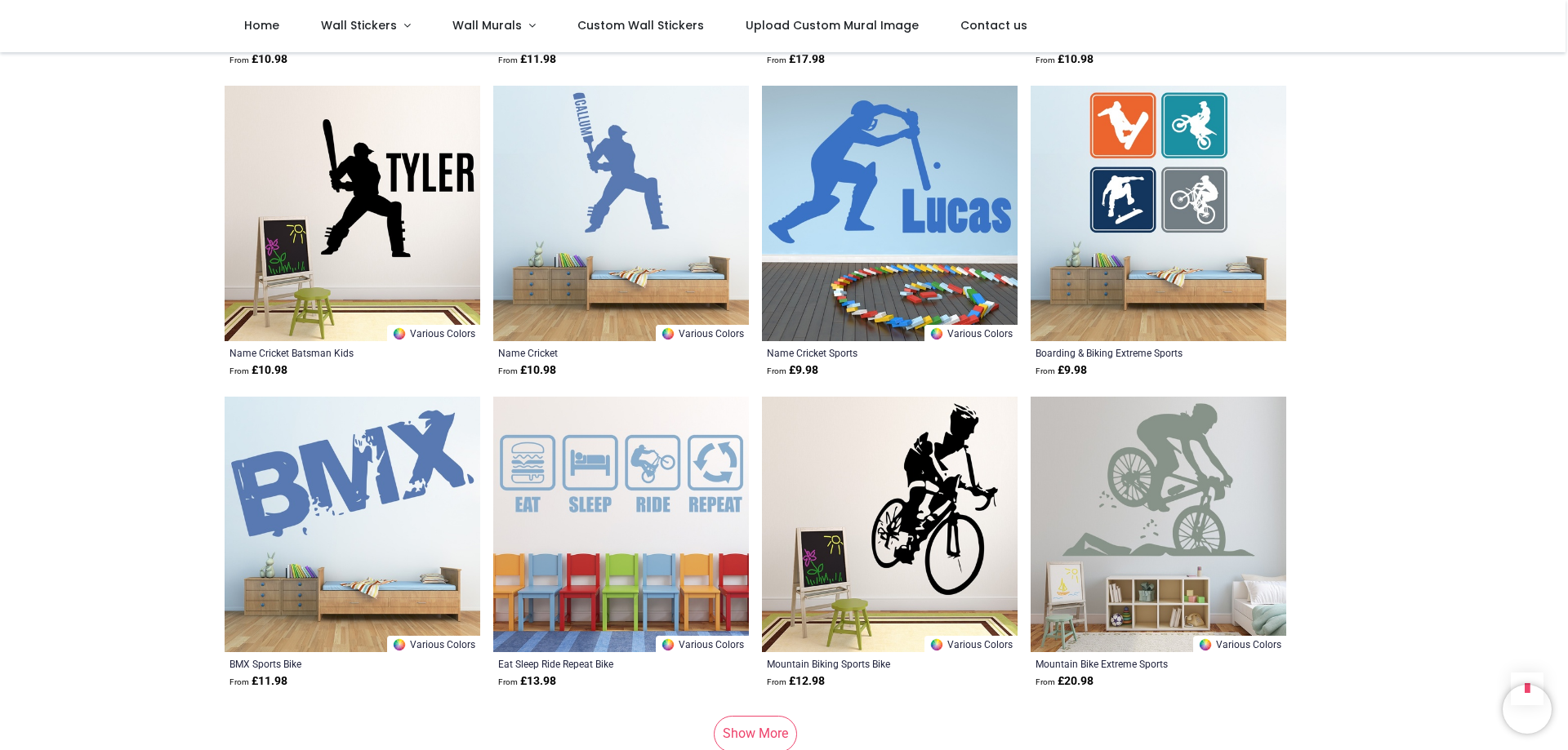
scroll to position [32442, 0]
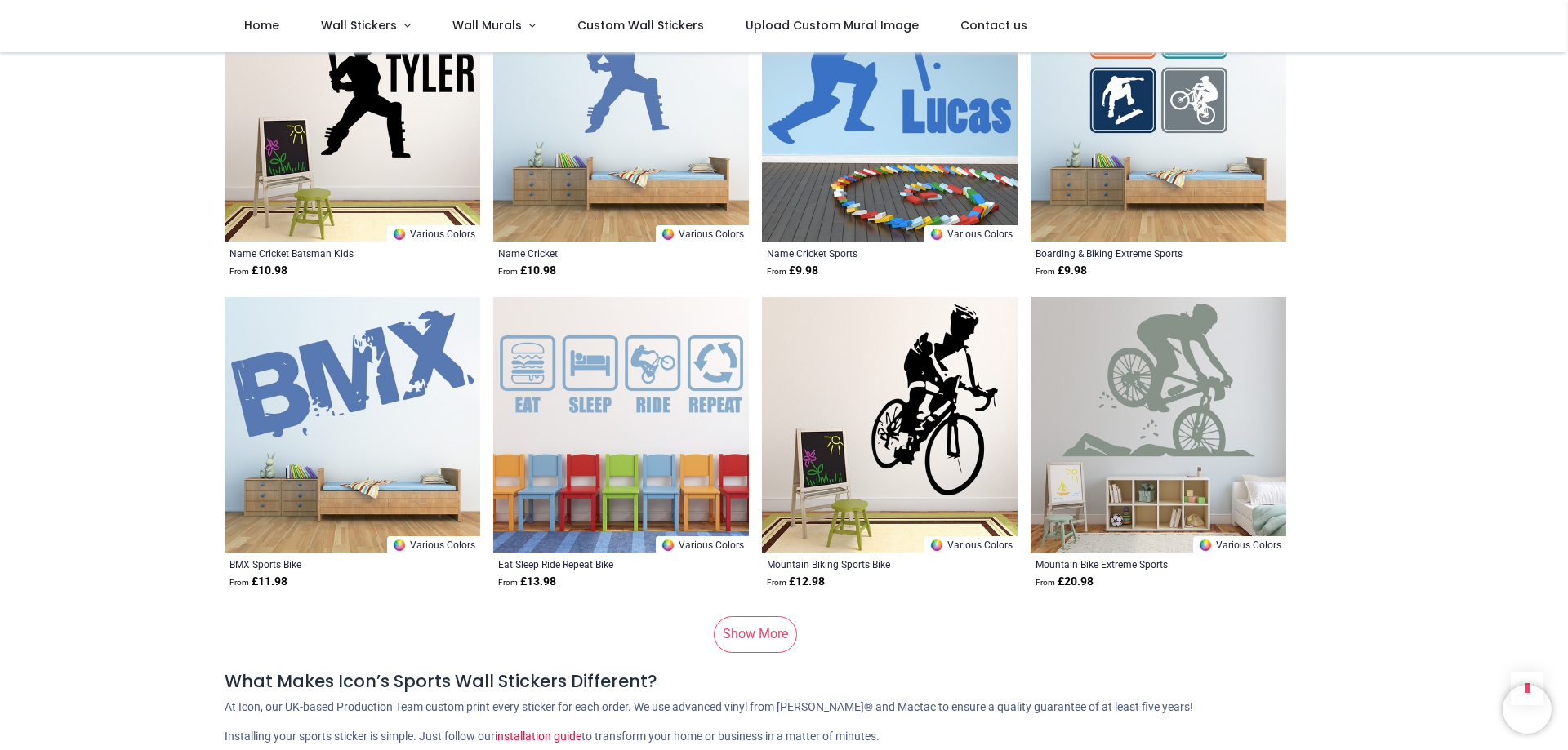
click at [750, 617] on link "Show More" at bounding box center [755, 634] width 84 height 36
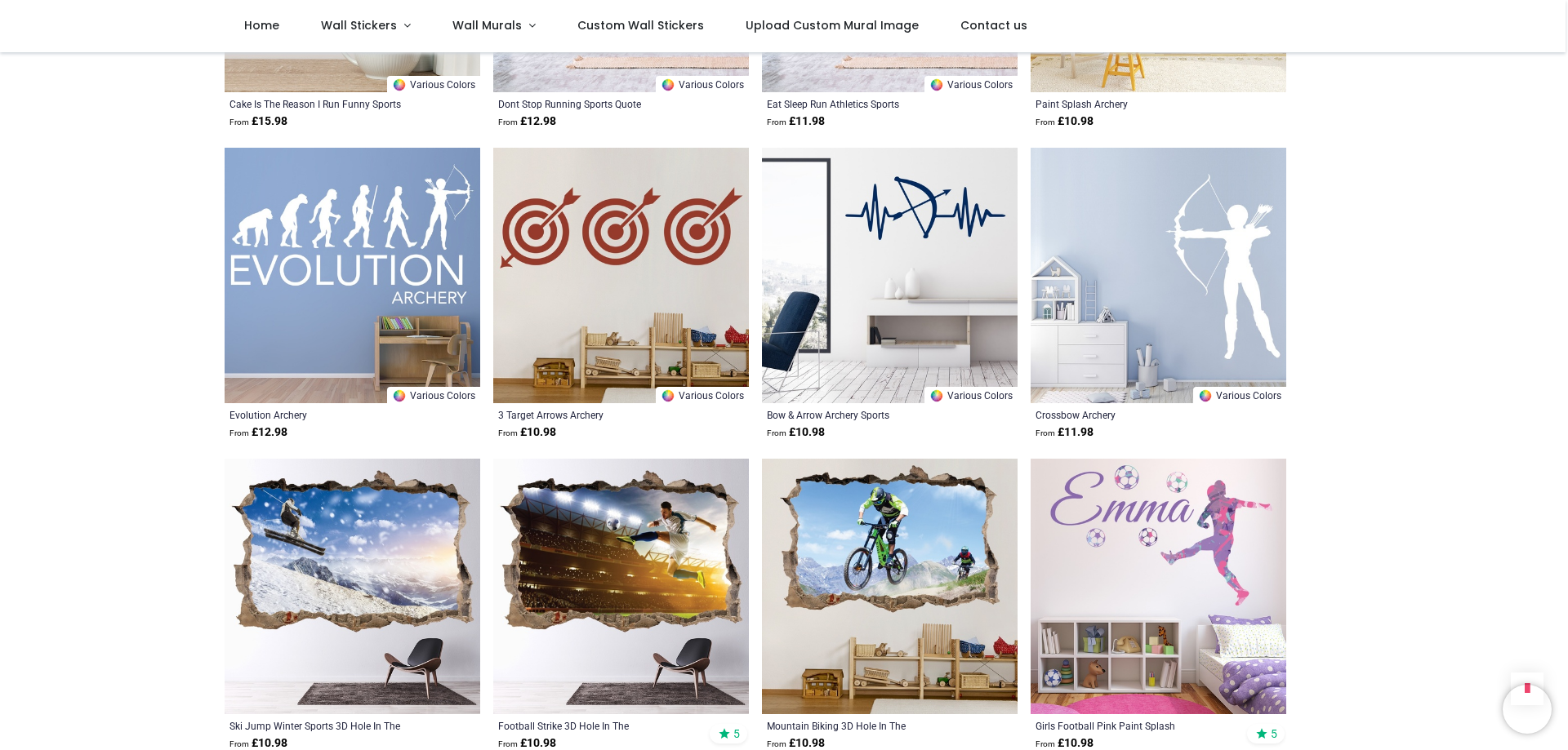
scroll to position [34482, 0]
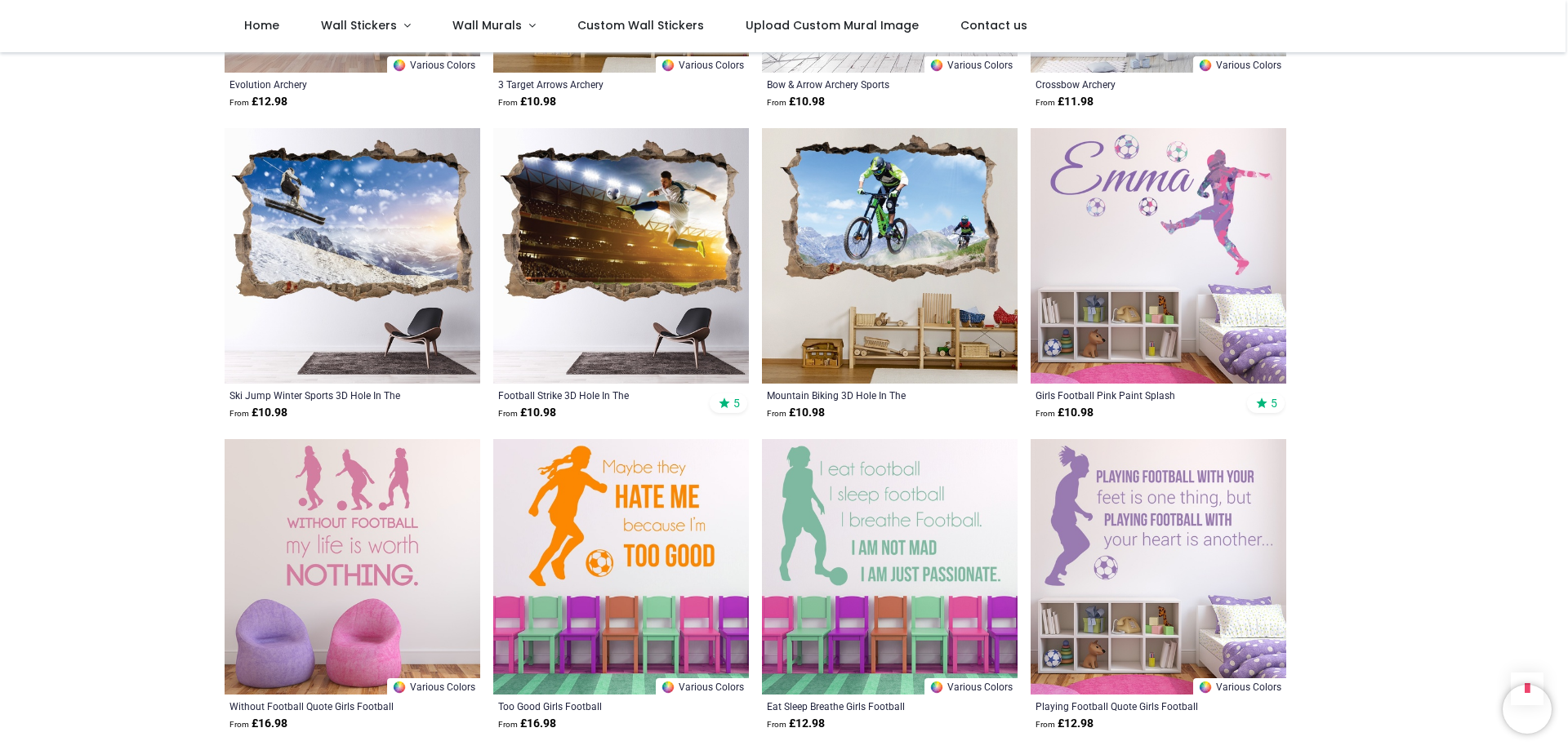
scroll to position [34890, 0]
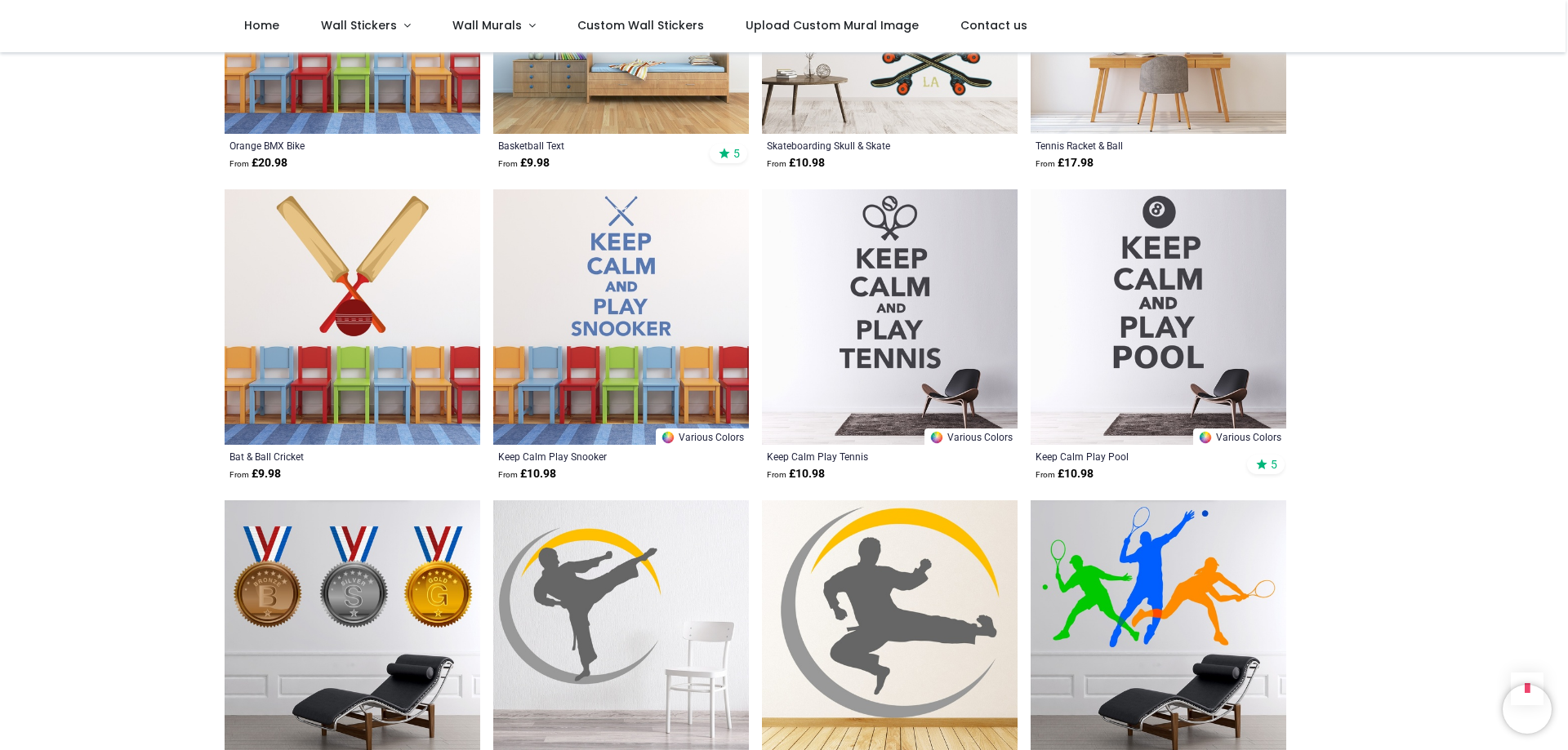
scroll to position [36442, 0]
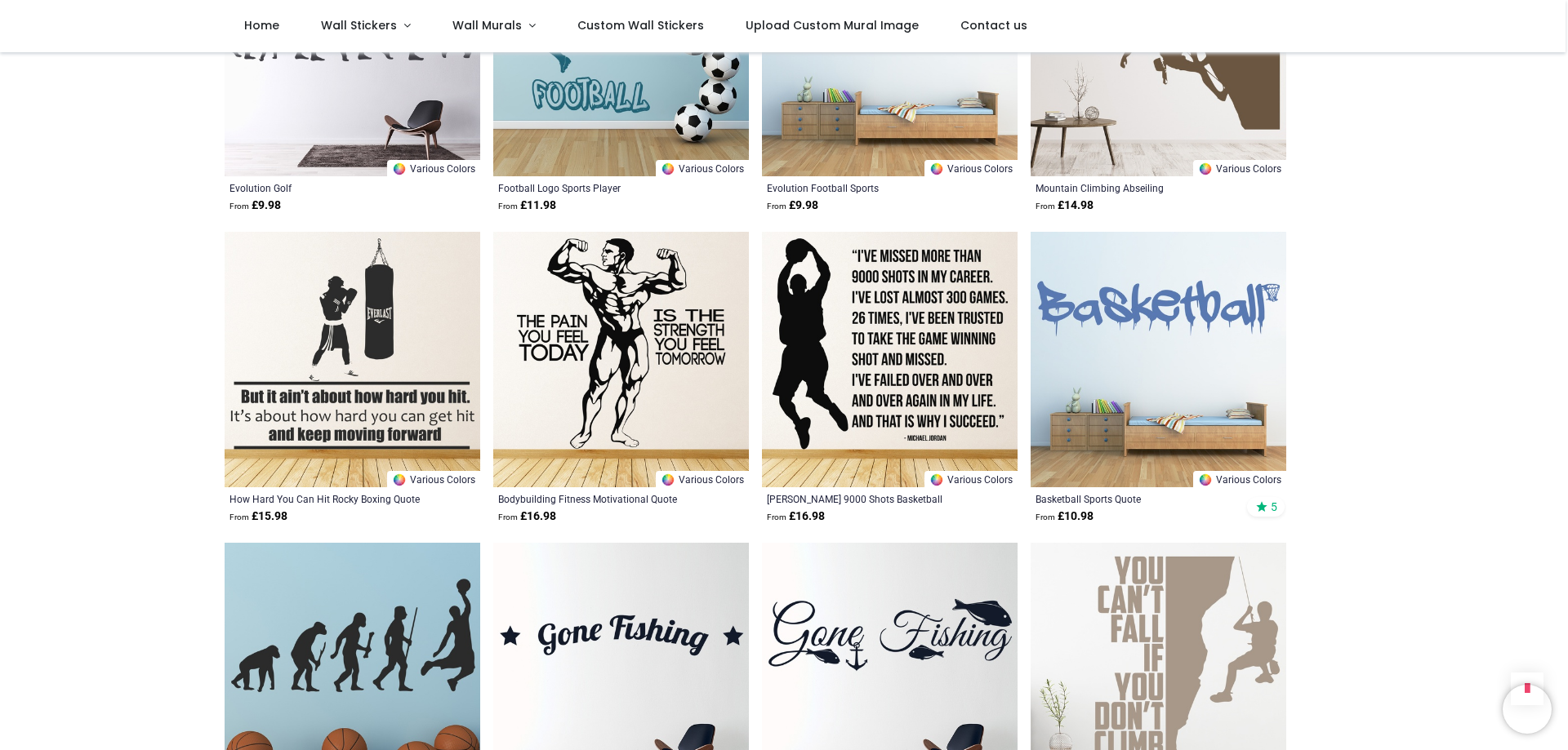
scroll to position [39135, 0]
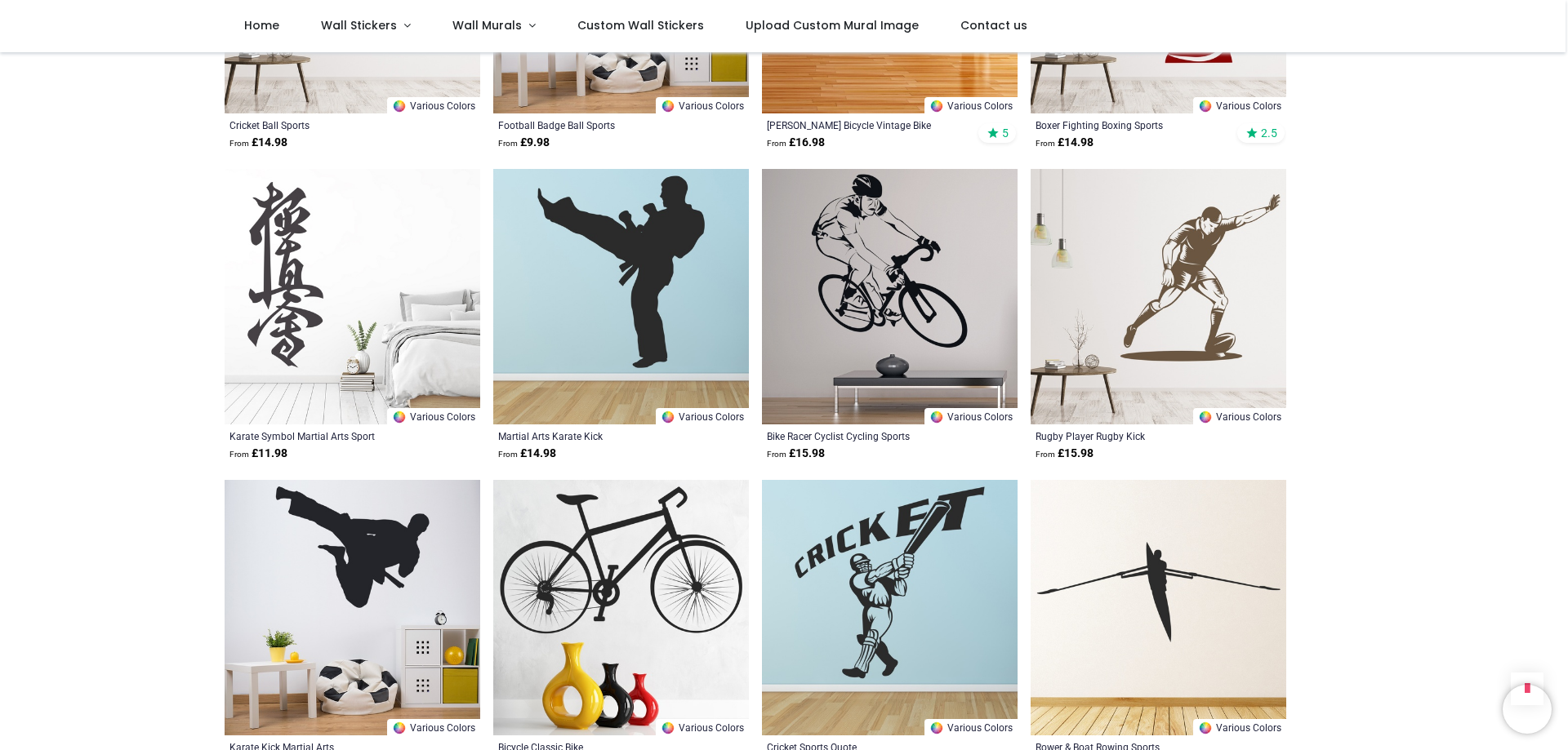
scroll to position [41094, 0]
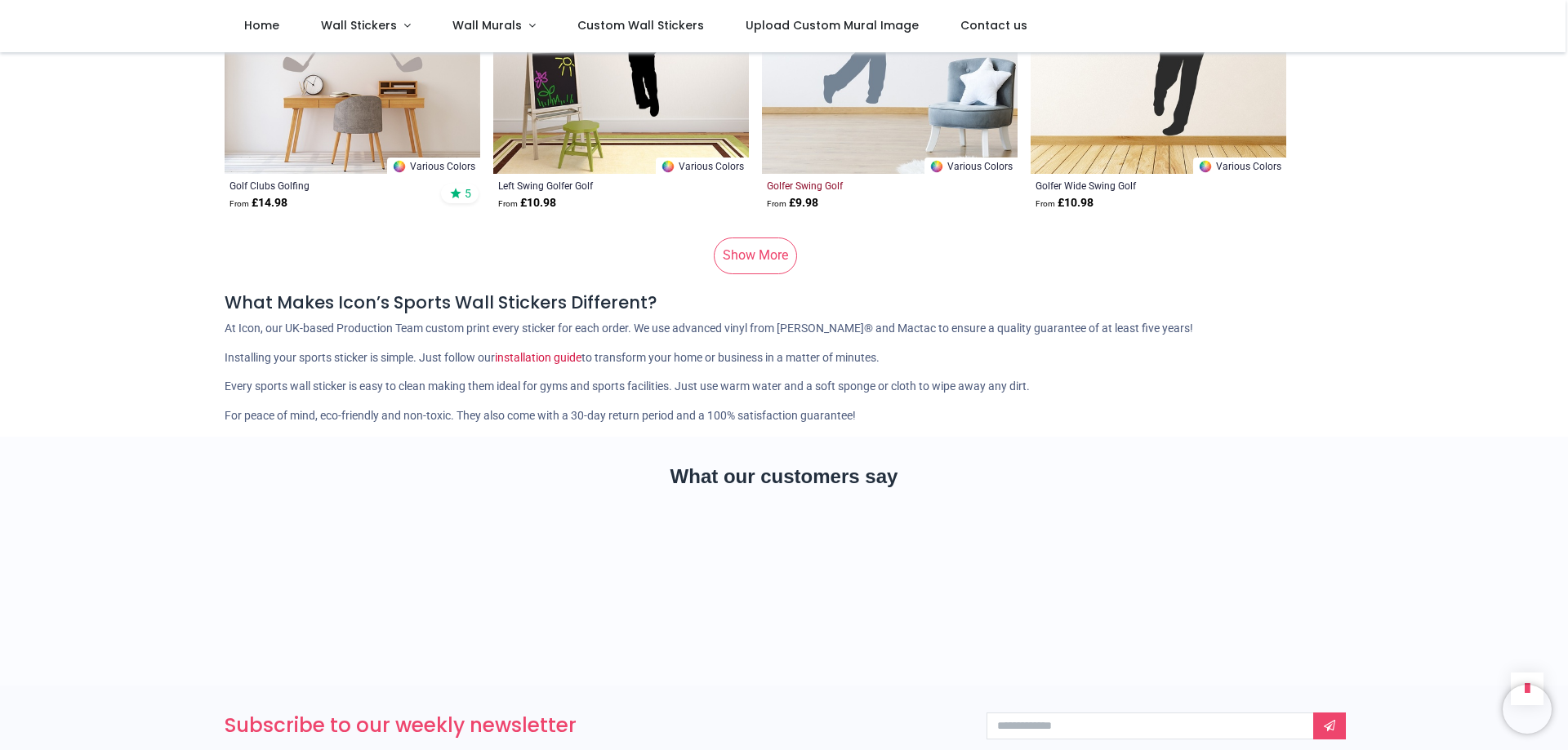
scroll to position [43707, 0]
click at [749, 236] on link "Show More" at bounding box center [755, 254] width 84 height 36
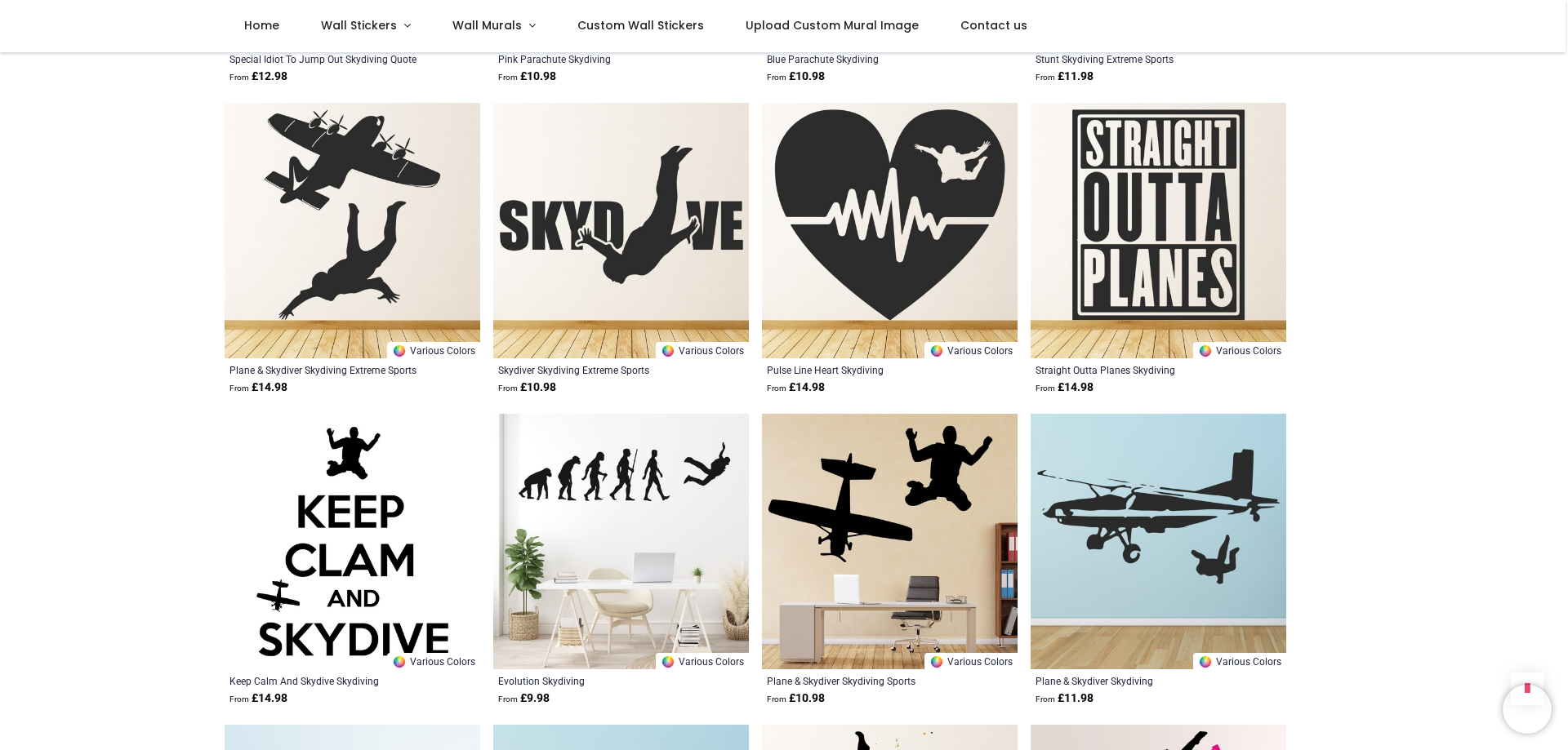
scroll to position [45094, 0]
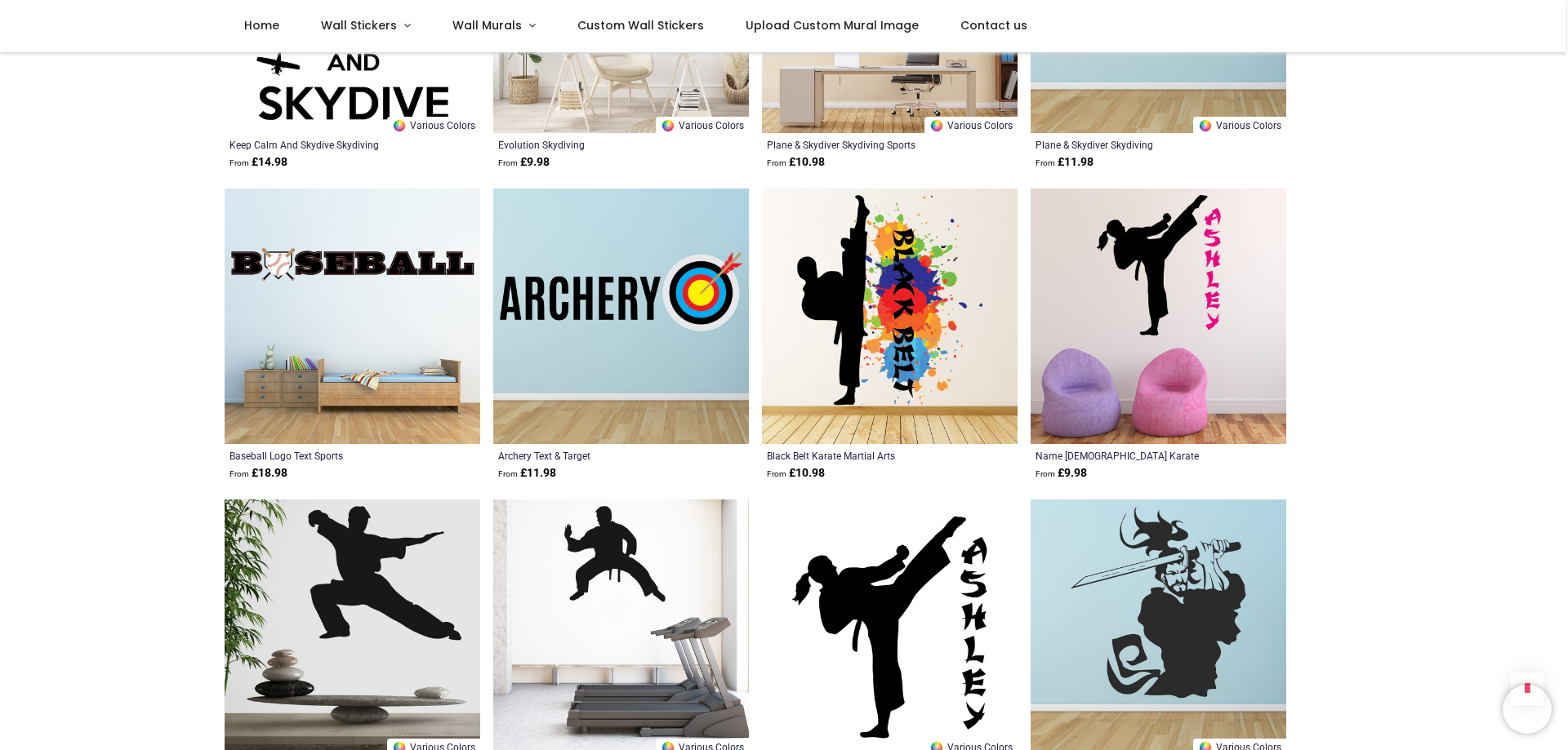
scroll to position [45585, 0]
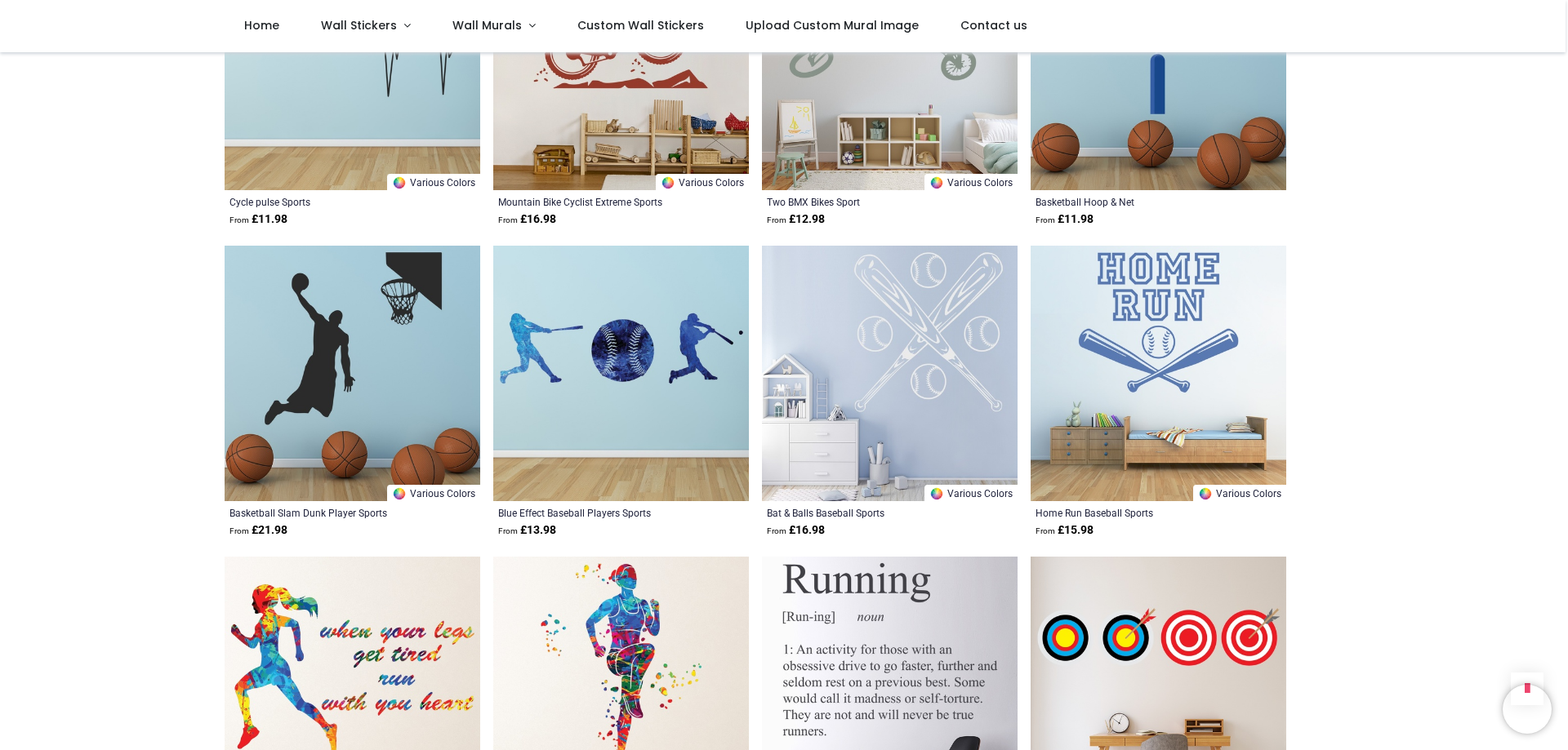
scroll to position [49748, 0]
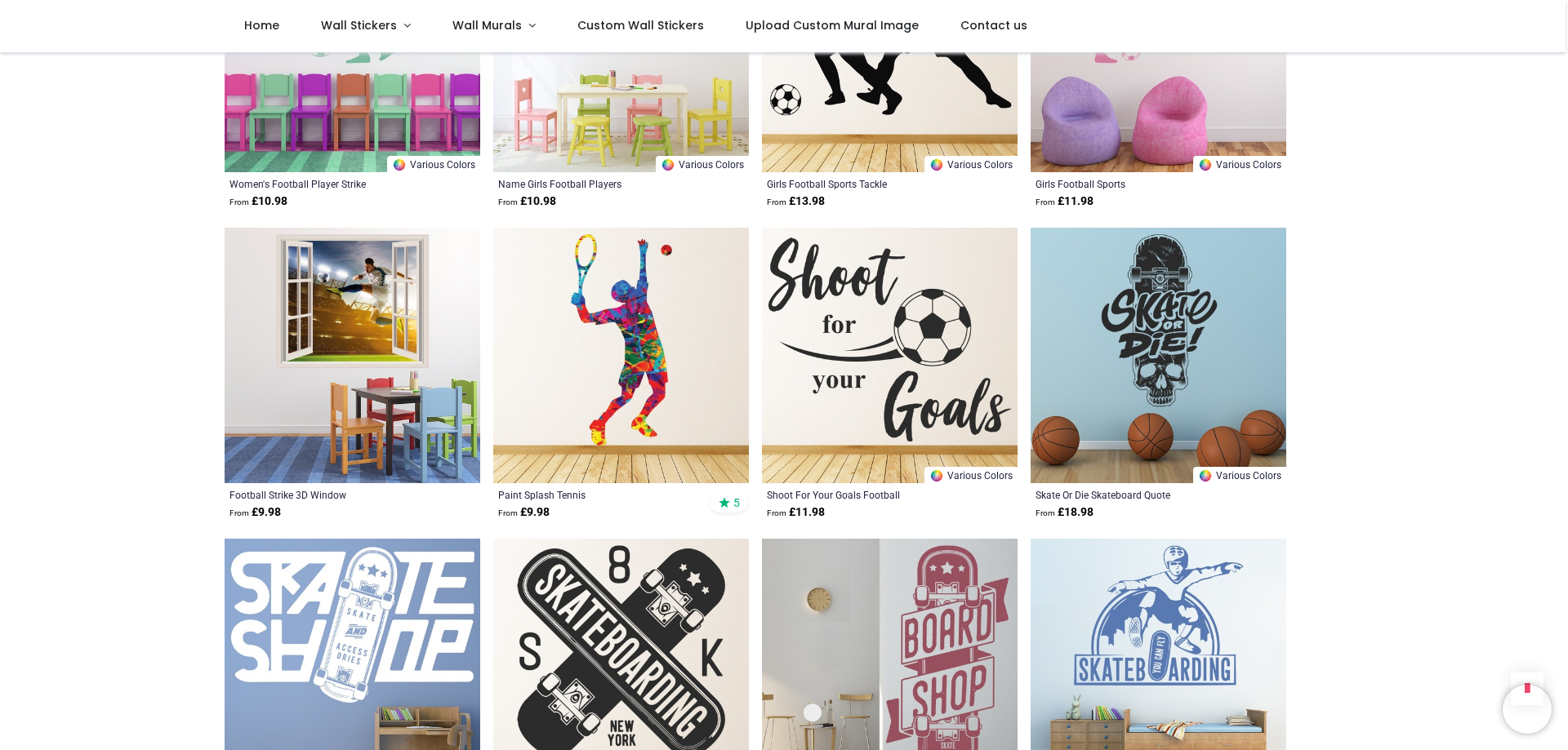
scroll to position [52033, 0]
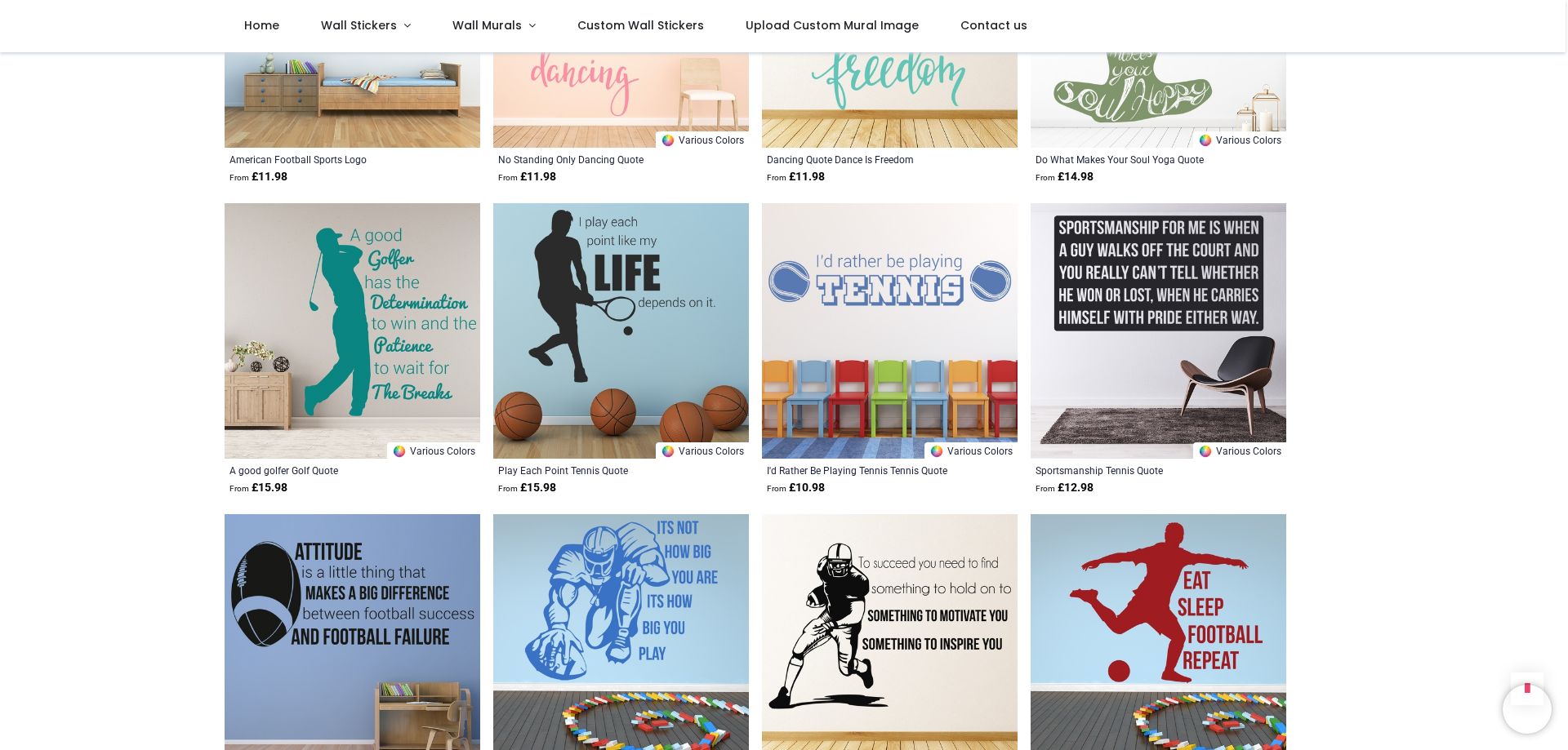
scroll to position [54156, 0]
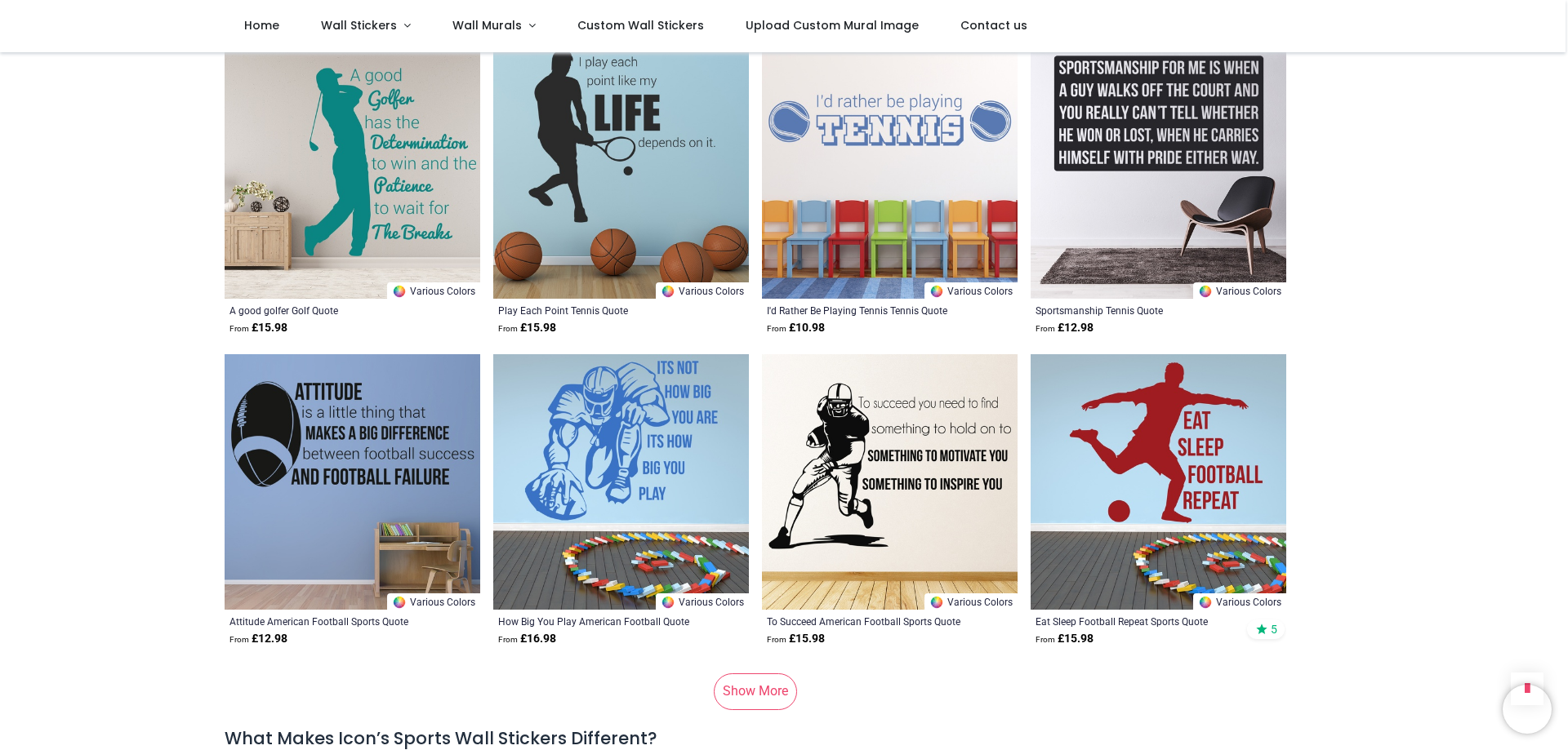
click at [770, 673] on link "Show More" at bounding box center [755, 691] width 84 height 36
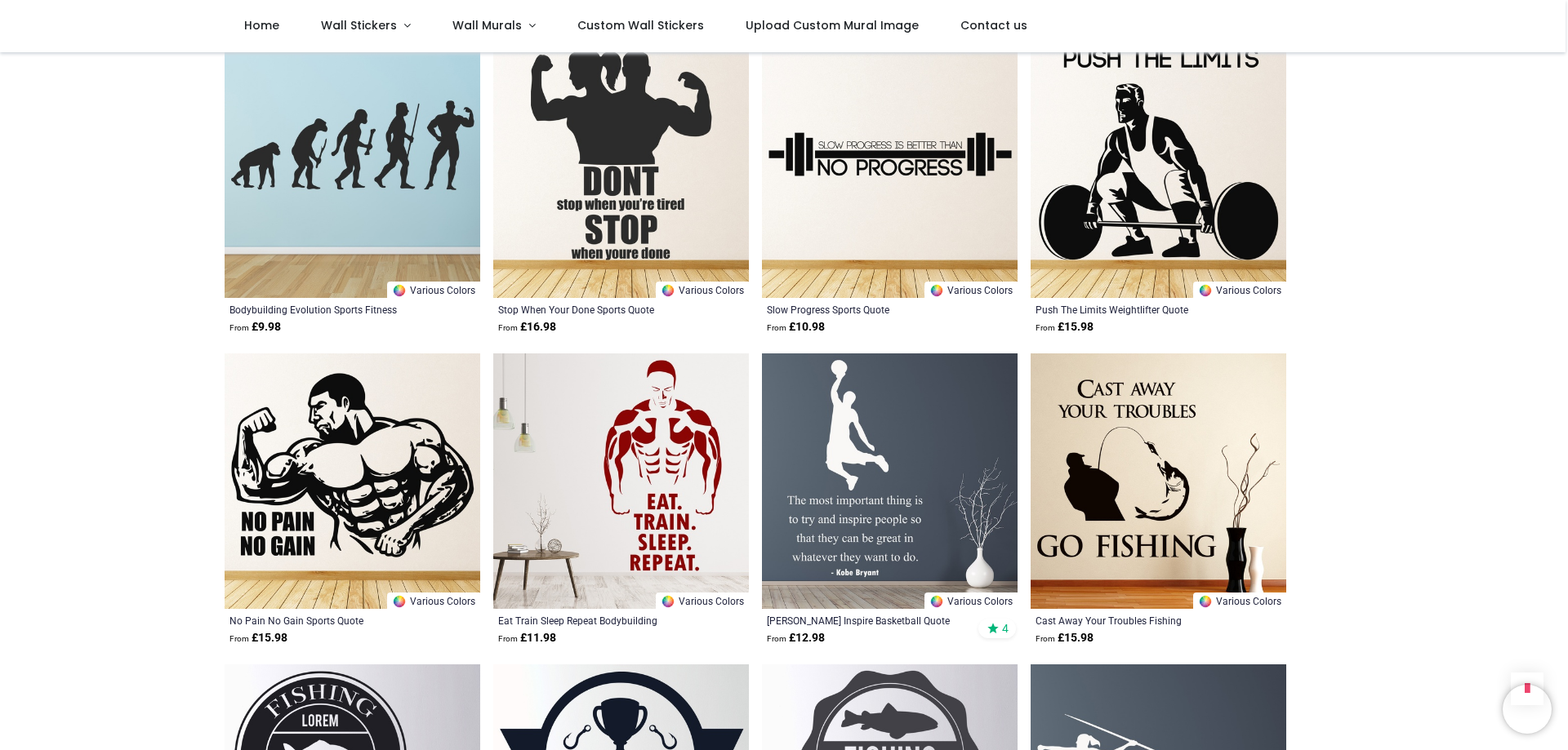
scroll to position [55871, 0]
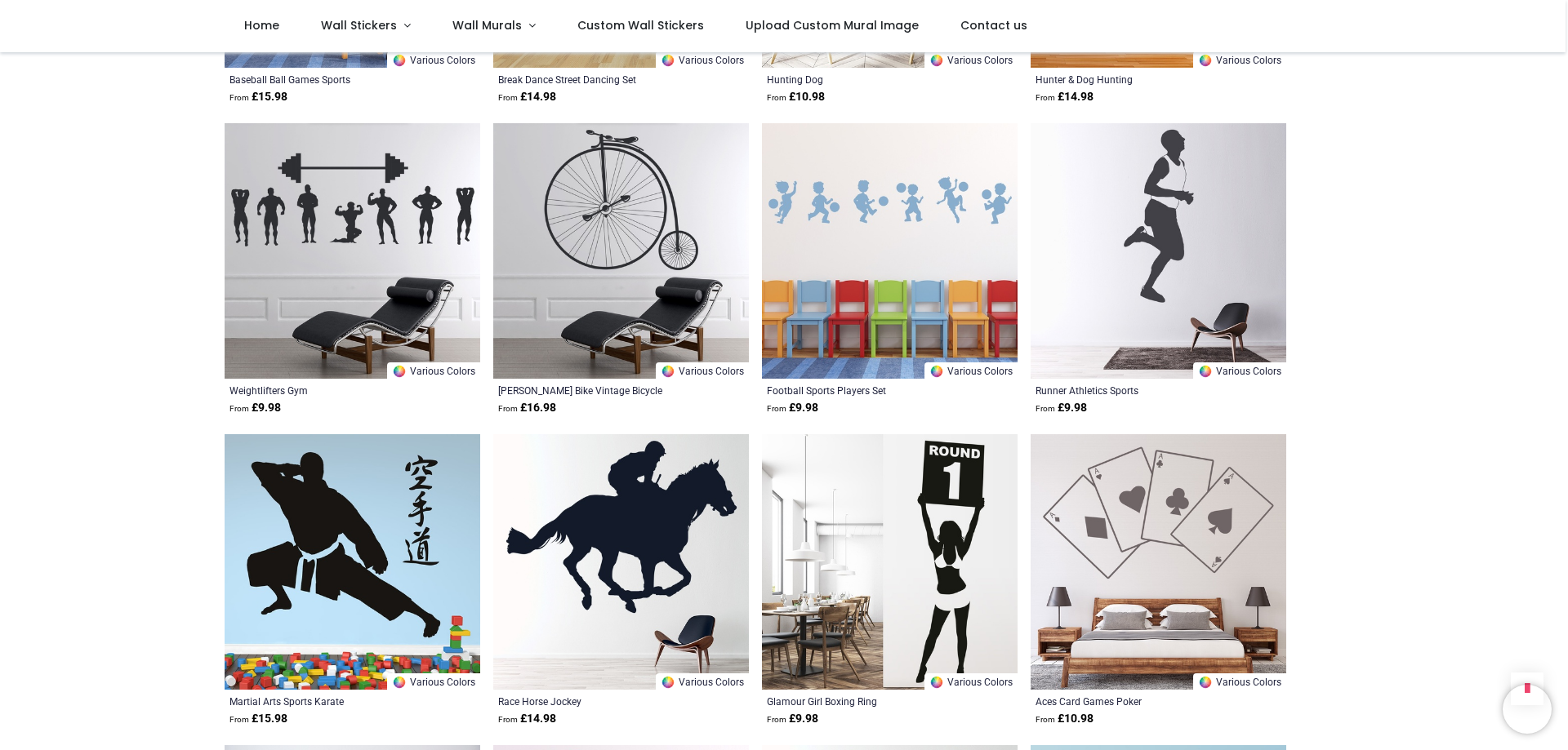
scroll to position [57503, 0]
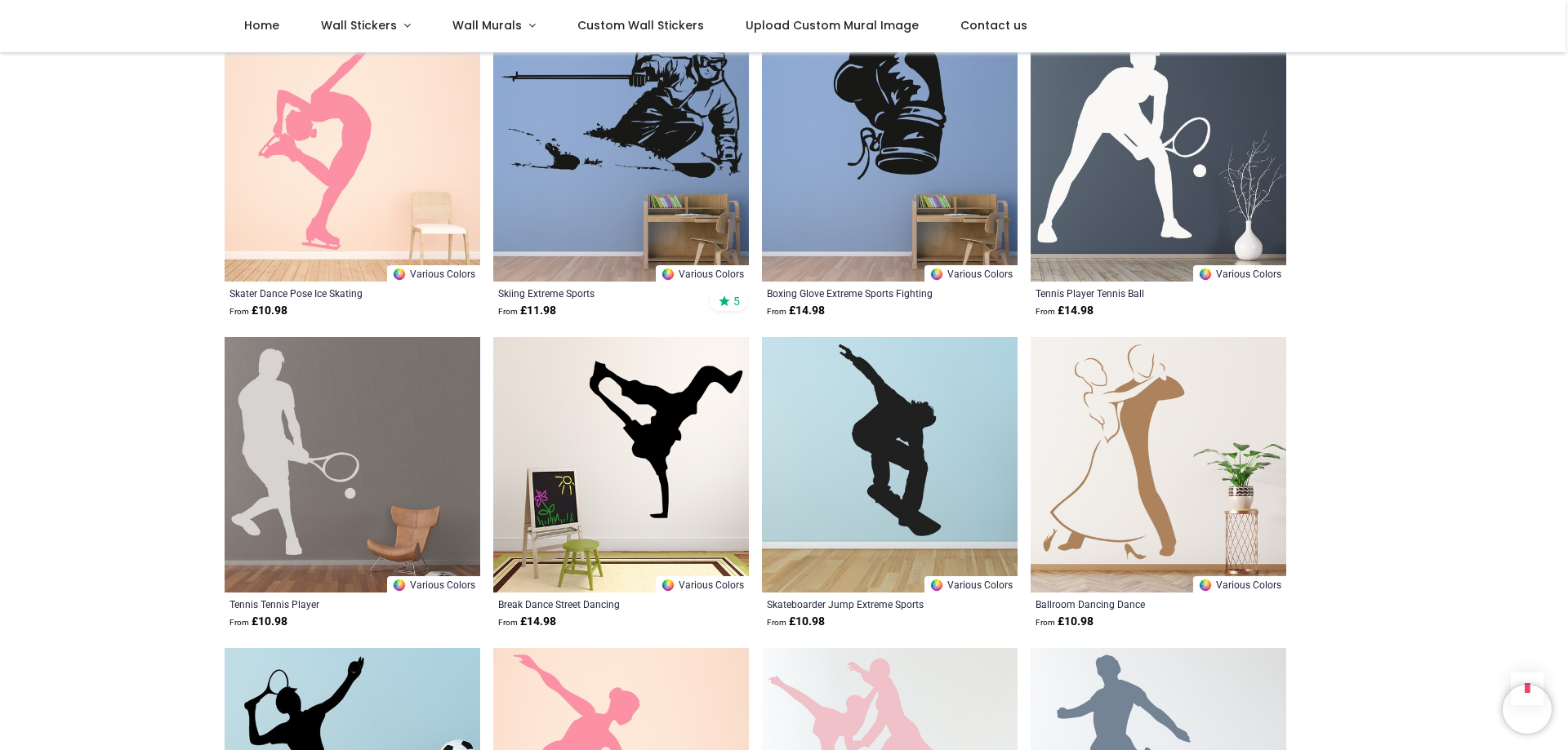
scroll to position [59789, 0]
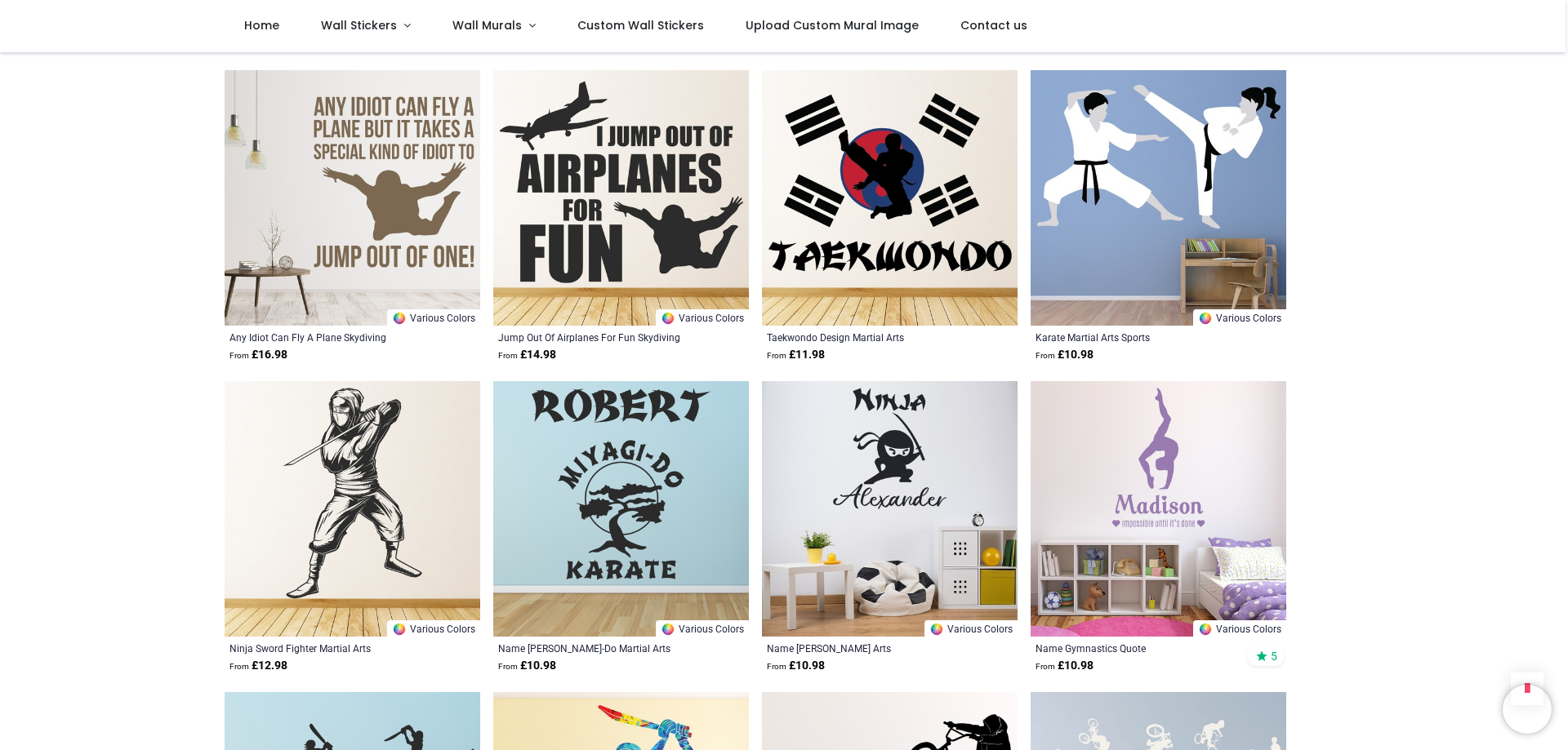
scroll to position [62564, 0]
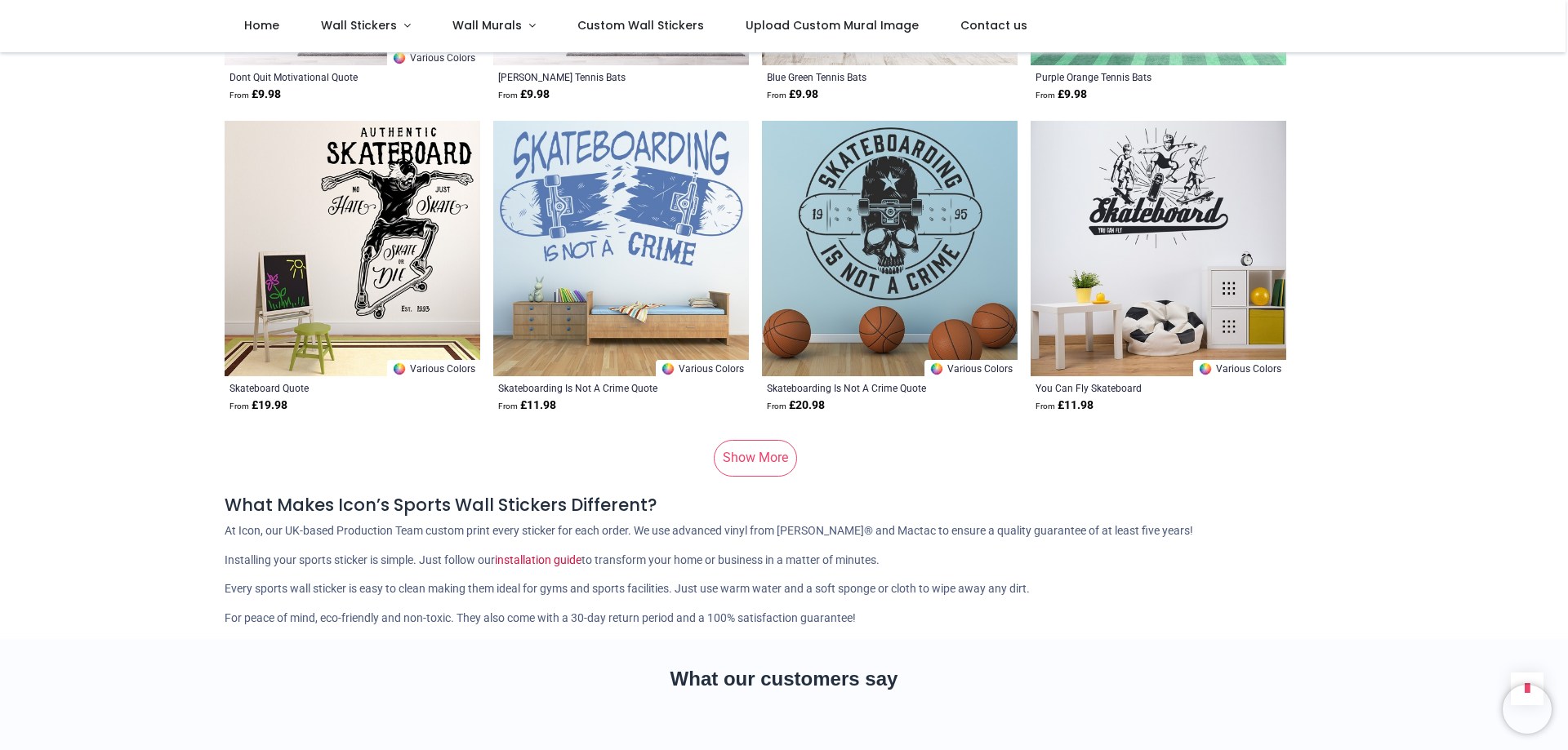
scroll to position [65339, 0]
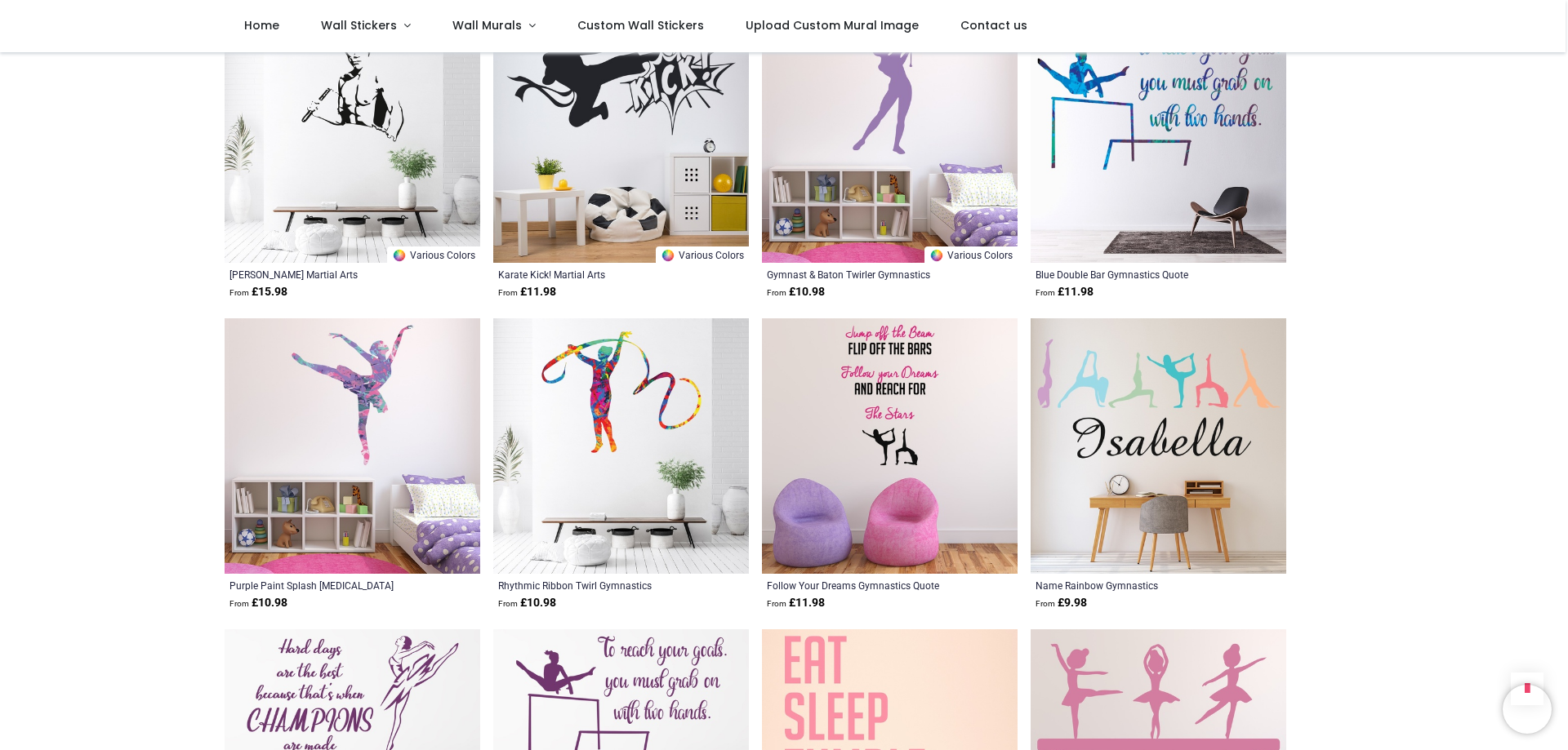
scroll to position [45992, 0]
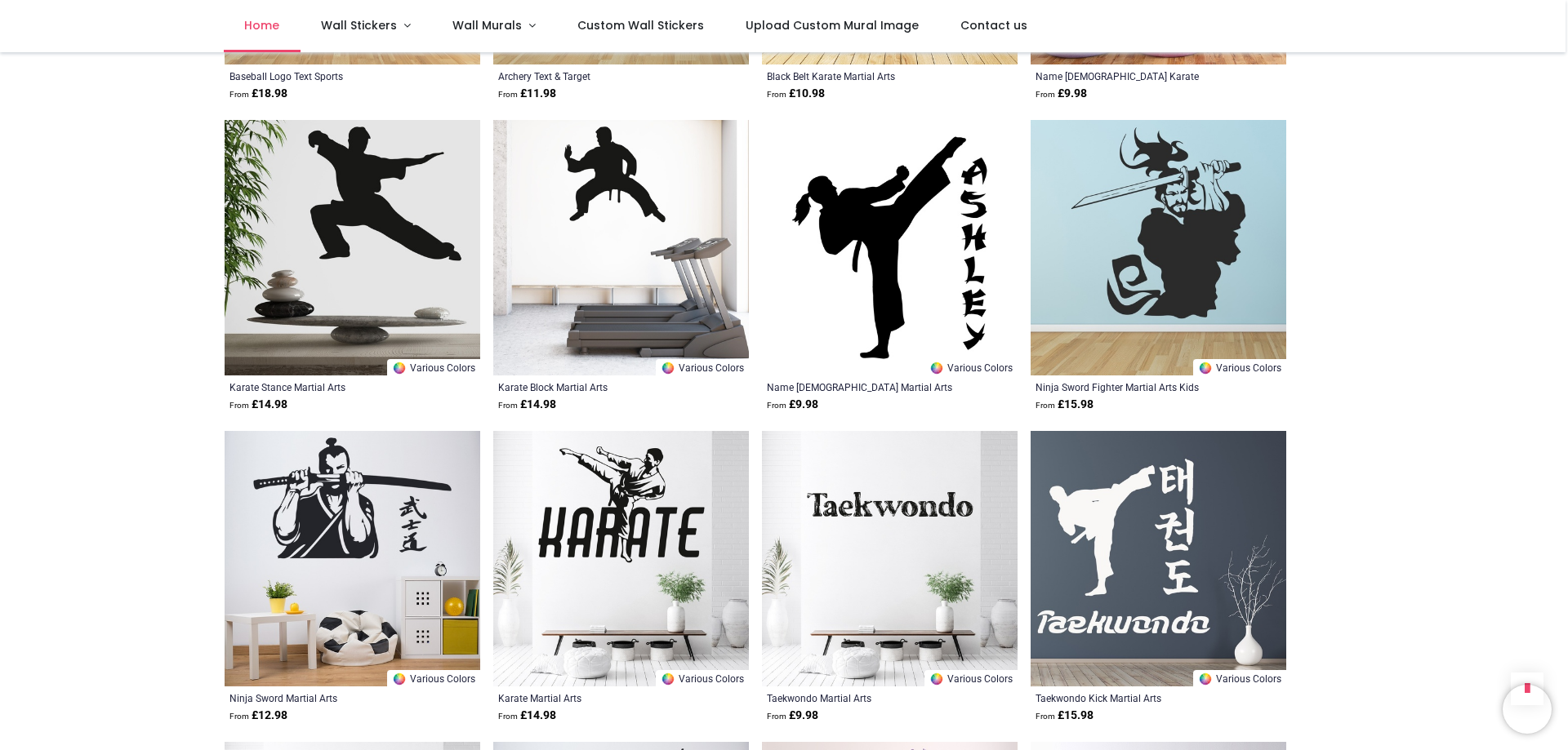
click at [246, 31] on span "Home" at bounding box center [262, 25] width 35 height 17
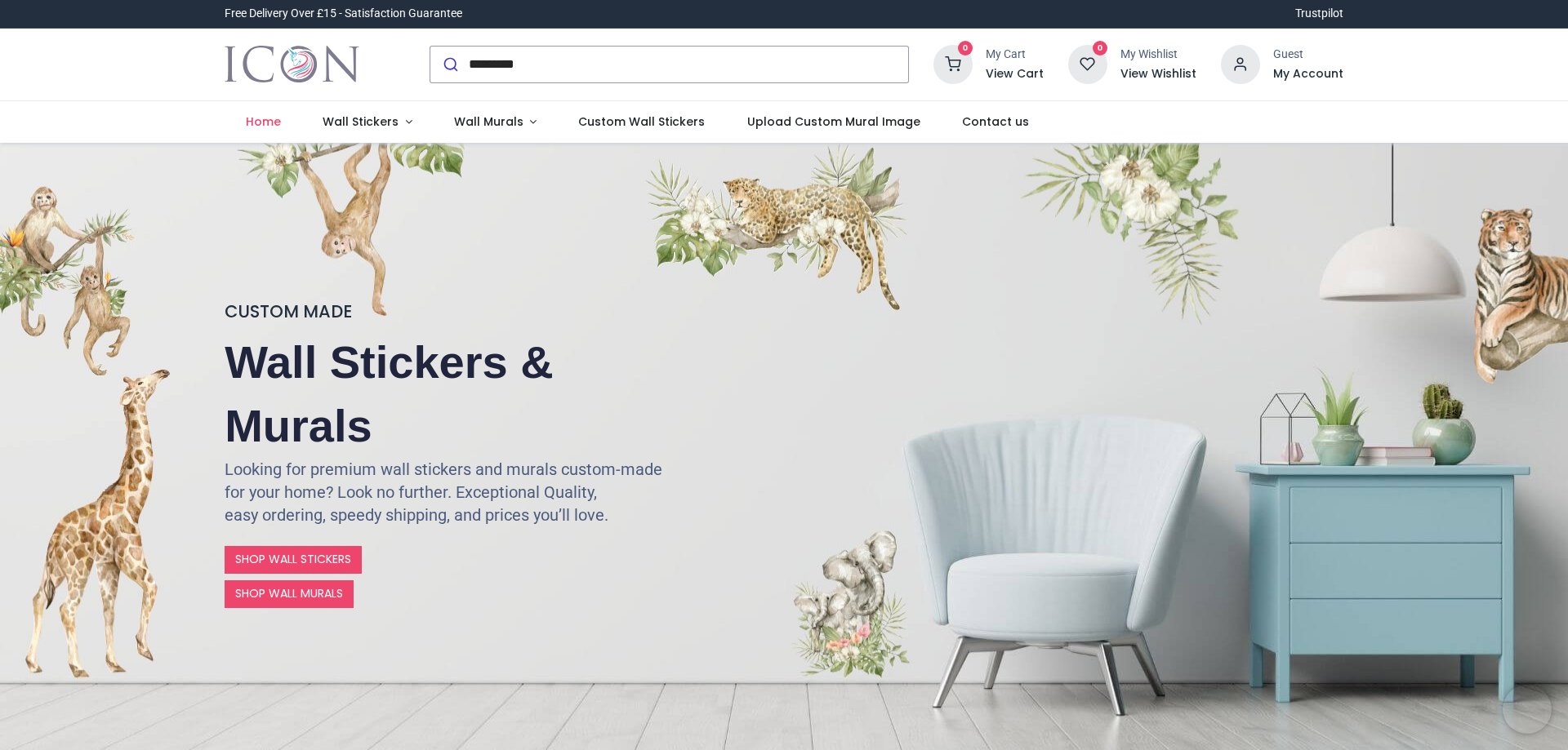
type input "*********"
click at [430, 47] on button "submit" at bounding box center [449, 64] width 38 height 36
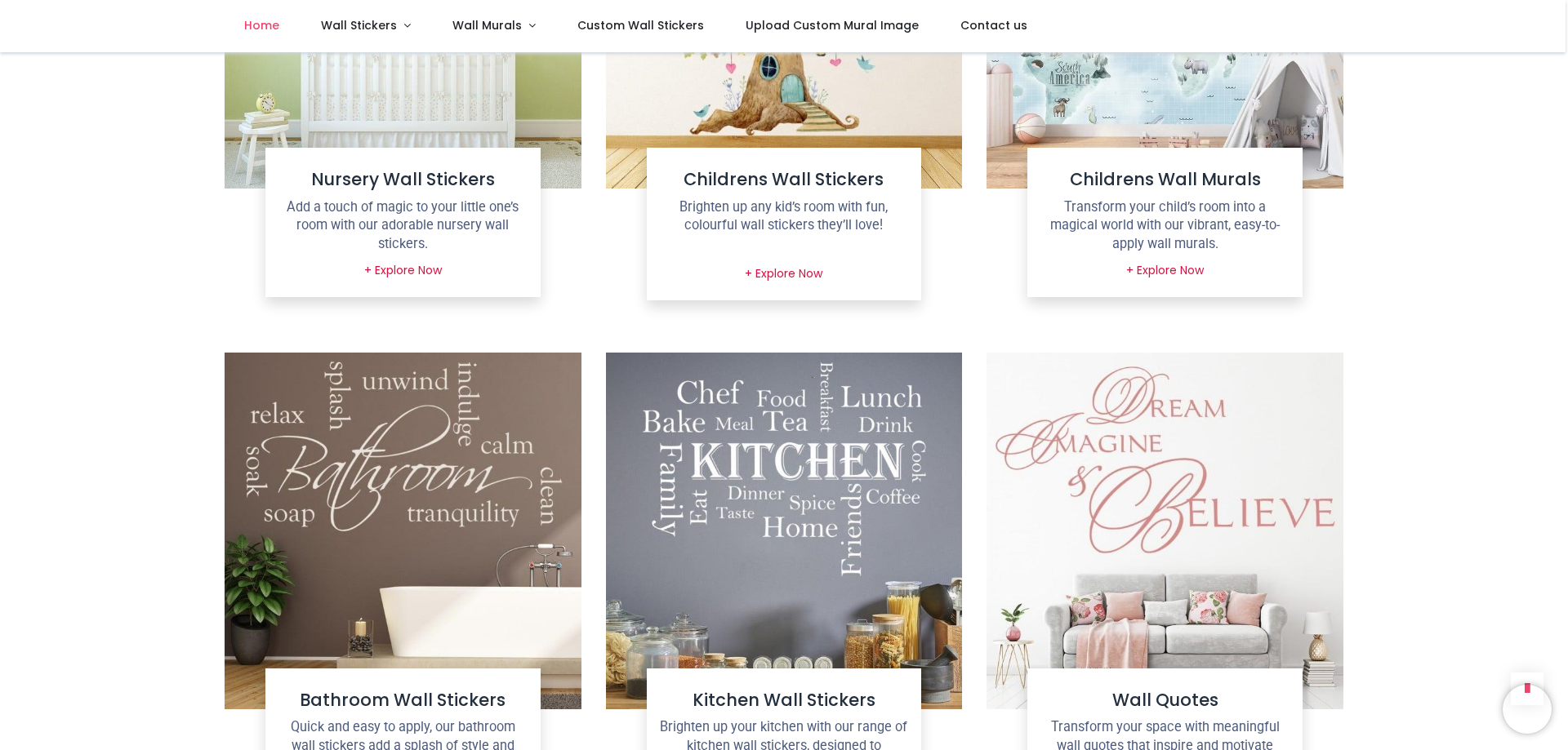
scroll to position [378, 0]
